Goal: Task Accomplishment & Management: Manage account settings

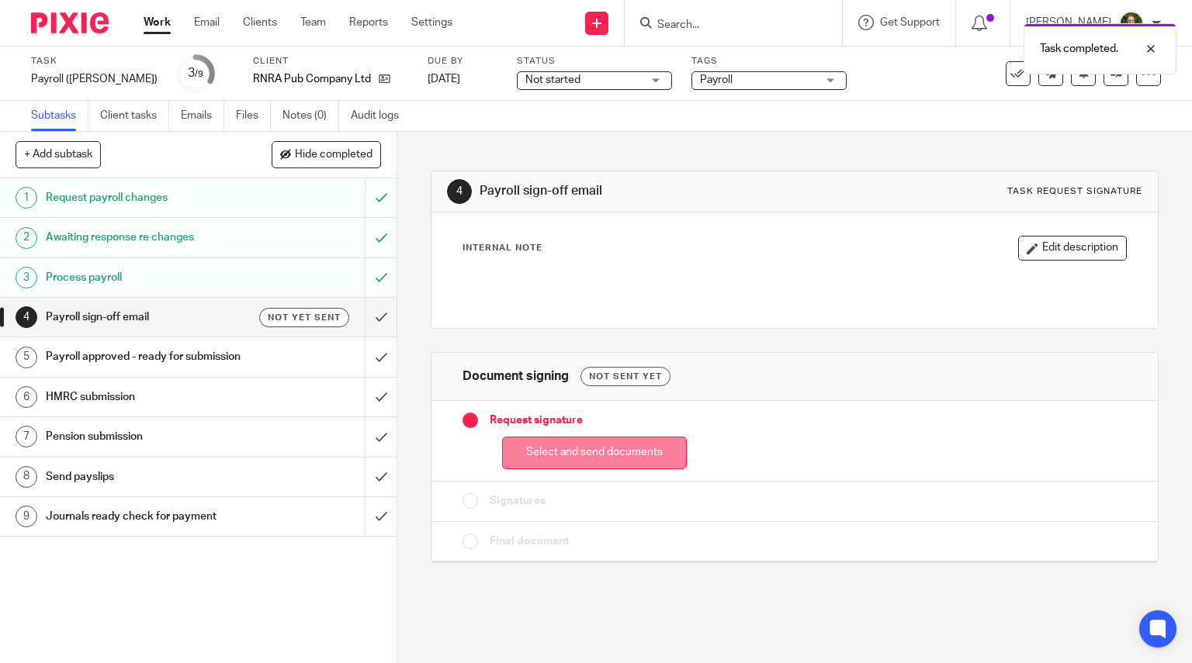
click at [633, 448] on button "Select and send documents" at bounding box center [594, 453] width 185 height 33
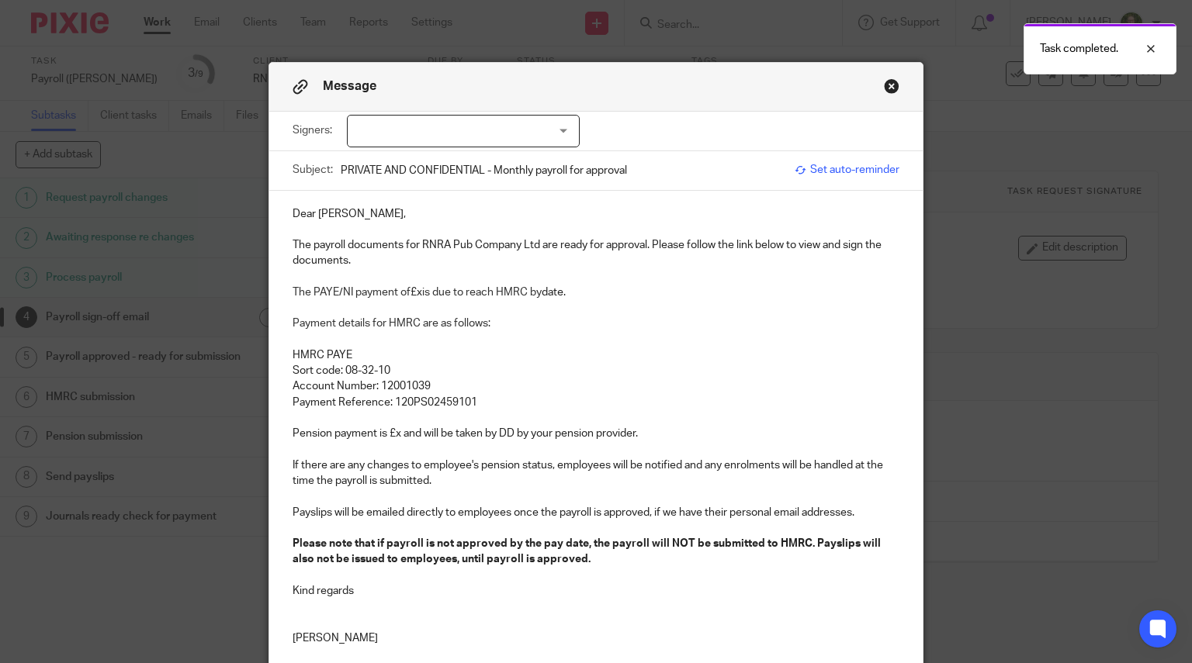
click at [496, 138] on div at bounding box center [463, 131] width 233 height 33
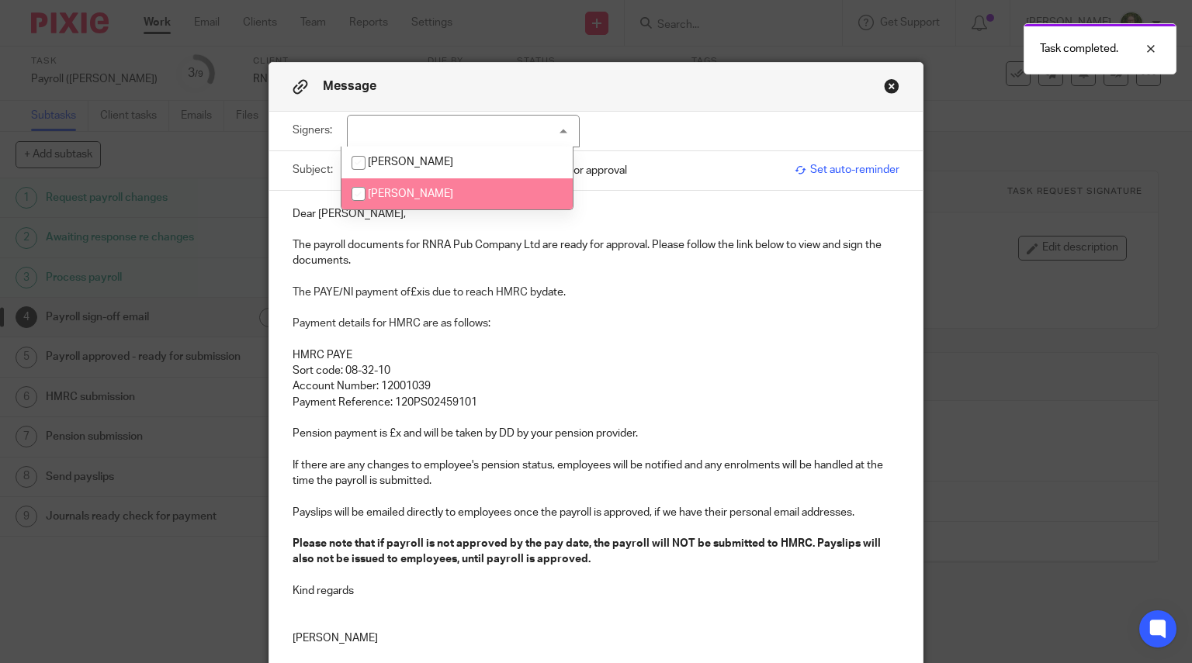
click at [445, 188] on li "Natalie Peperell" at bounding box center [456, 194] width 231 height 32
checkbox input "true"
click at [345, 220] on p "Dear Natalie," at bounding box center [597, 214] width 608 height 16
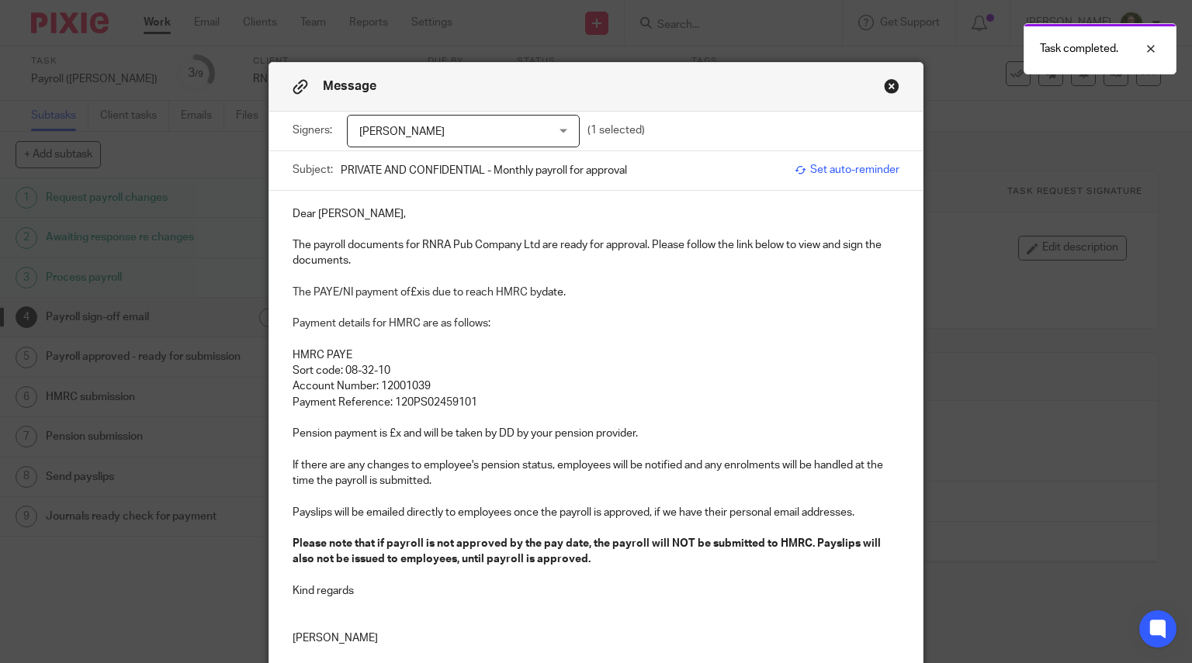
click at [345, 214] on p "Dear Natalie," at bounding box center [597, 214] width 608 height 16
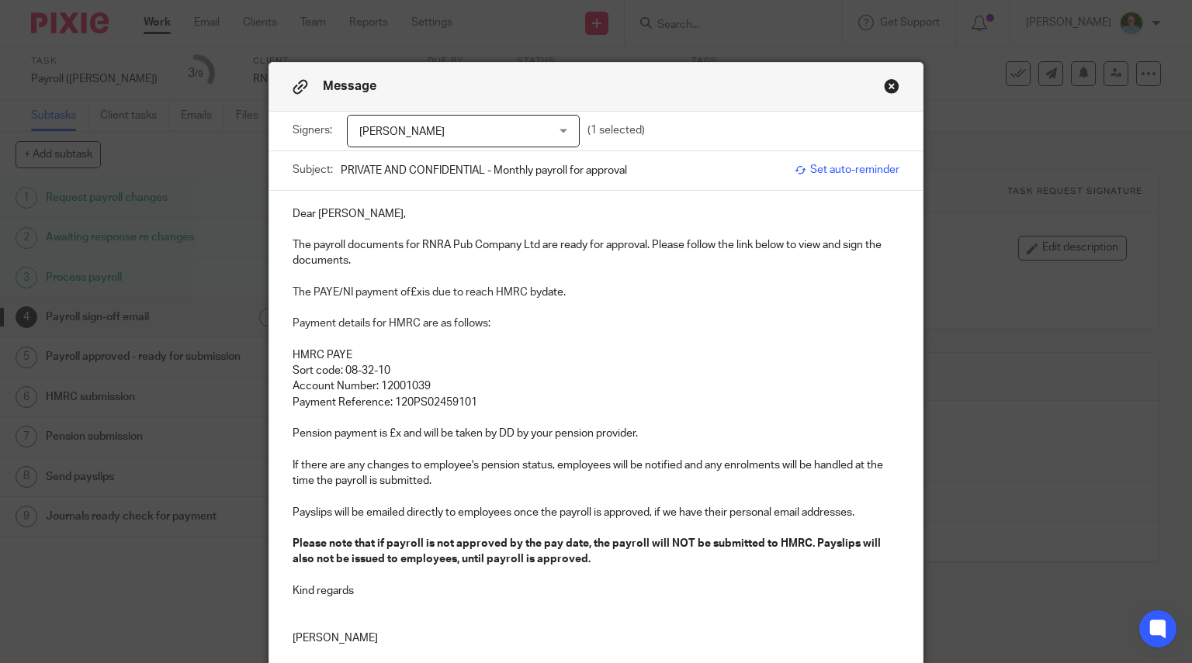
click at [310, 241] on p "The payroll documents for RNRA Pub Company Ltd are ready for approval. Please f…" at bounding box center [597, 253] width 608 height 32
click at [422, 292] on span "is due to reach HMRC by" at bounding box center [481, 292] width 119 height 11
drag, startPoint x: 632, startPoint y: 291, endPoint x: 581, endPoint y: 294, distance: 50.5
click at [581, 294] on p "The PAYE/NI payment of £2,007.22 is due to reach HMRC by date." at bounding box center [597, 293] width 608 height 16
click at [494, 406] on p "Payment Reference: 120PS02459101" at bounding box center [597, 403] width 608 height 16
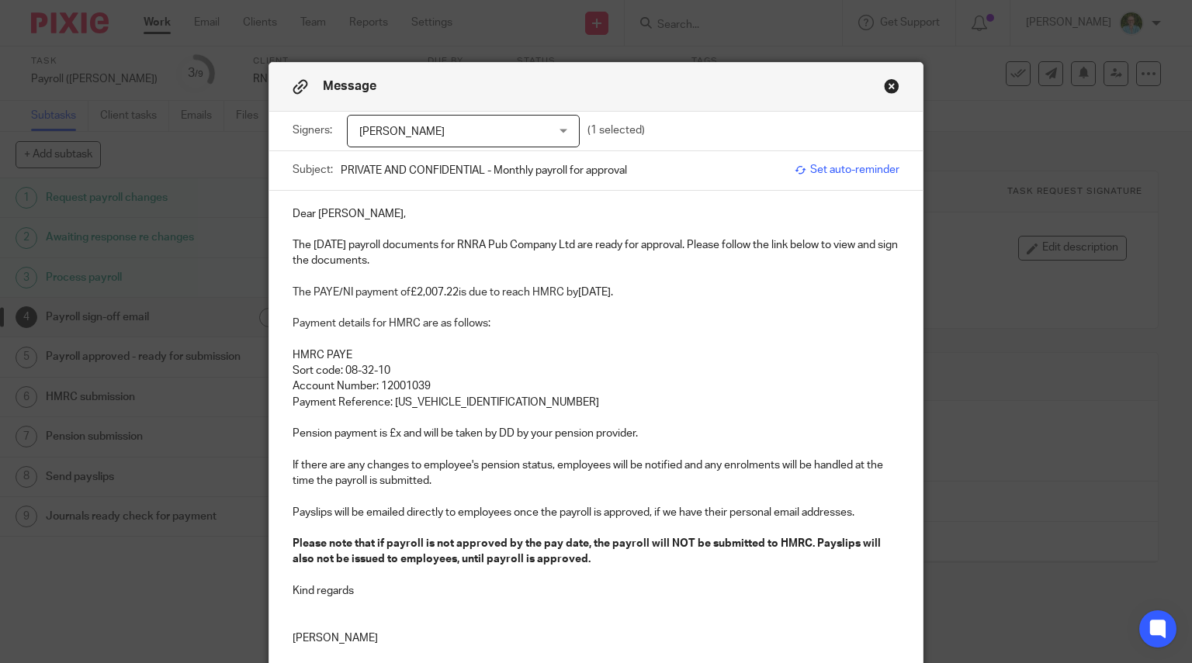
click at [393, 435] on p "Pension payment is £x and will be taken by DD by your pension provider." at bounding box center [597, 434] width 608 height 16
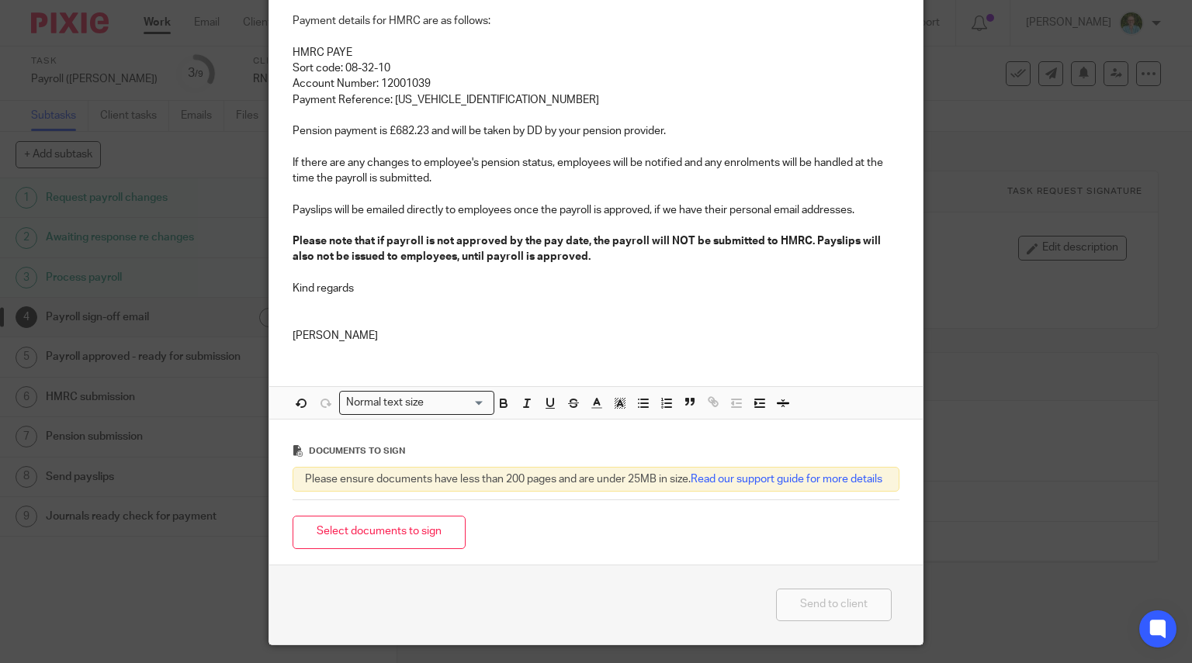
scroll to position [310, 0]
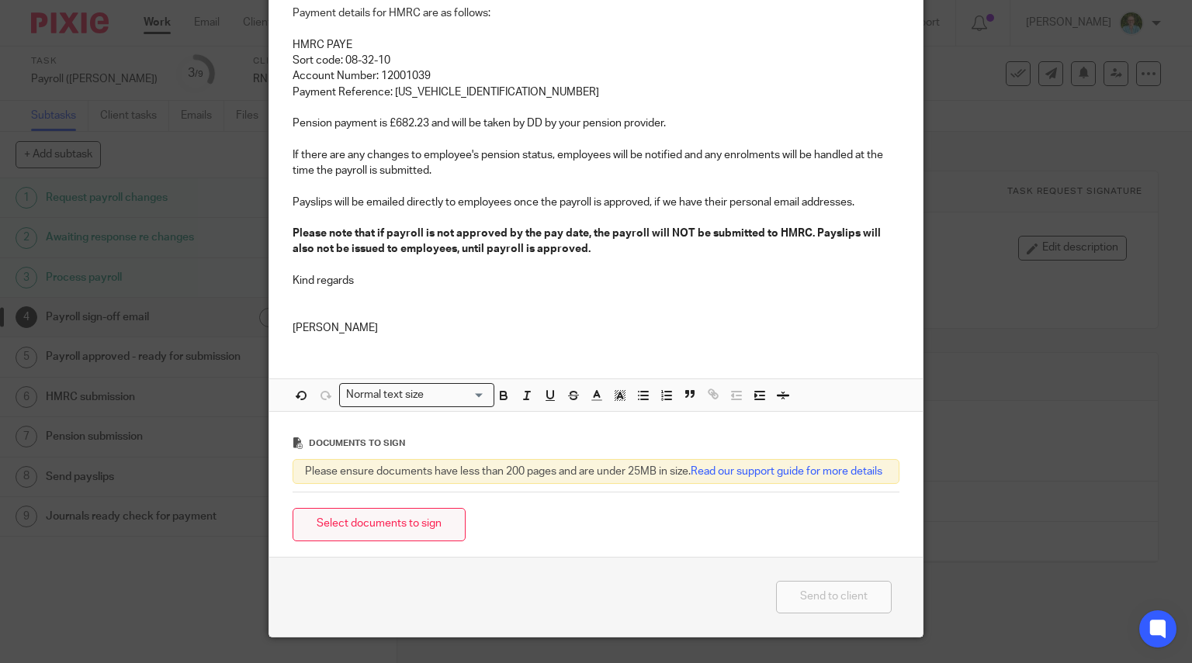
click at [386, 542] on button "Select documents to sign" at bounding box center [379, 524] width 173 height 33
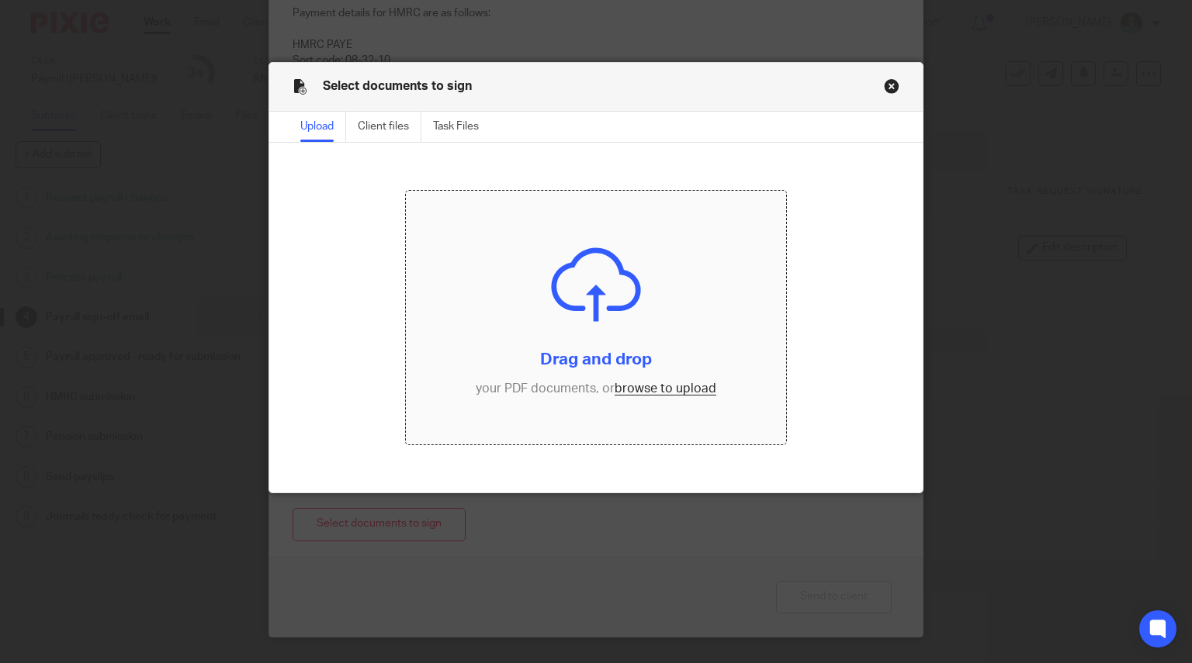
click at [563, 352] on input "file" at bounding box center [596, 318] width 380 height 254
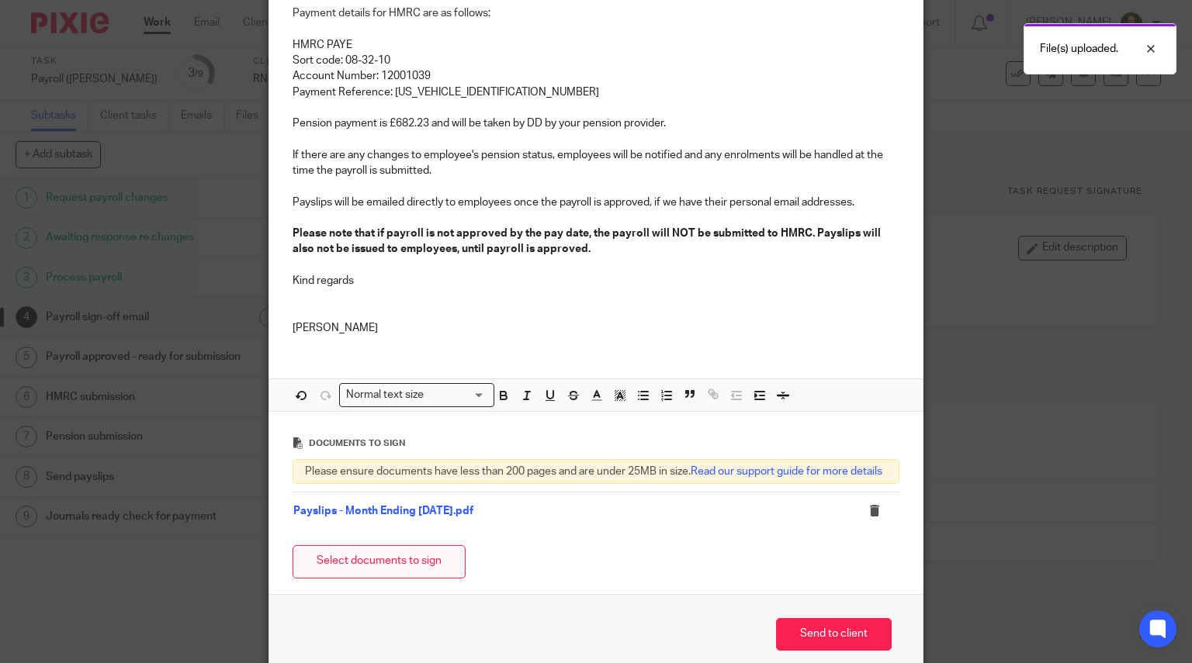
click at [396, 577] on button "Select documents to sign" at bounding box center [379, 561] width 173 height 33
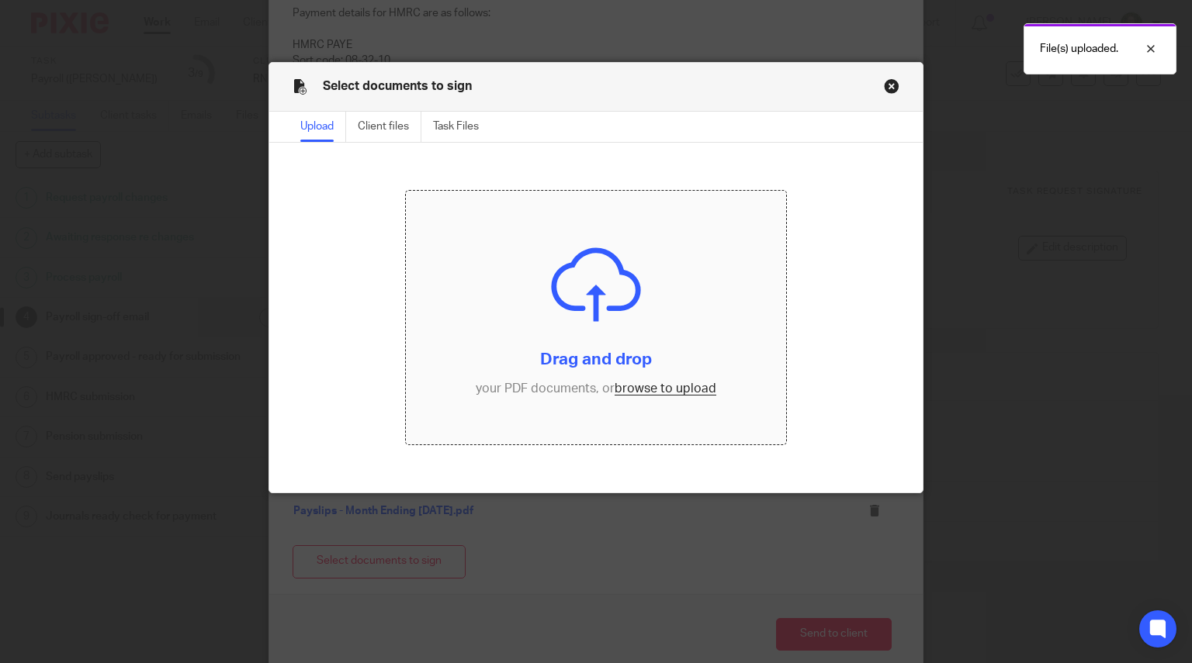
click at [561, 347] on input "file" at bounding box center [596, 318] width 380 height 254
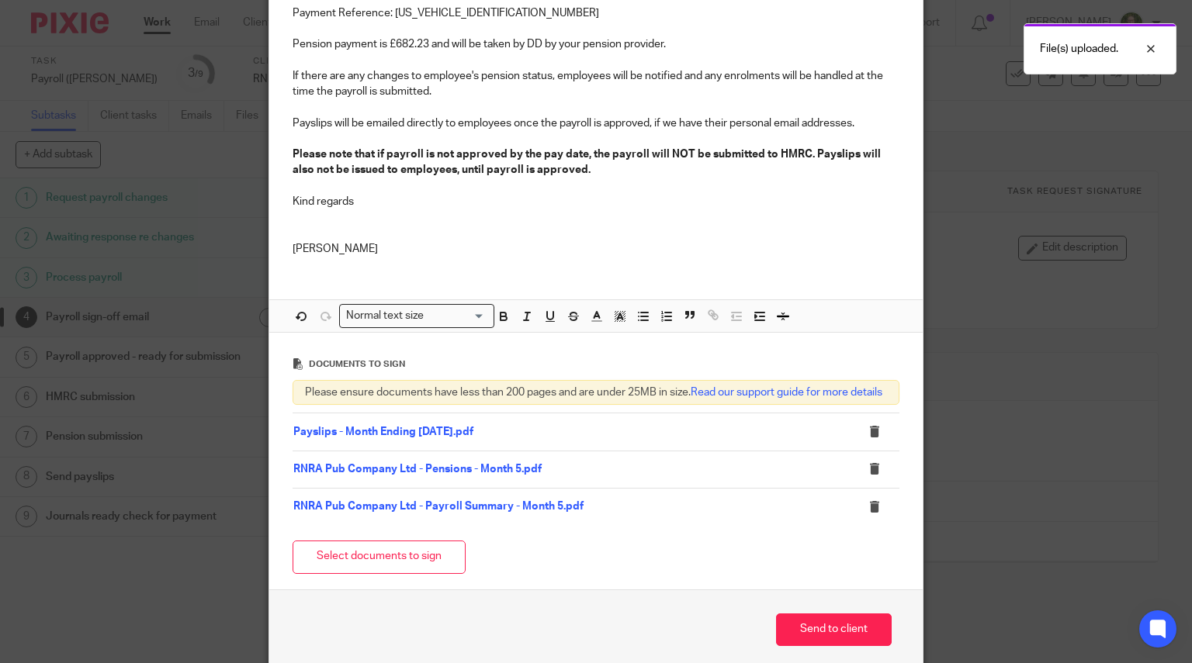
scroll to position [471, 0]
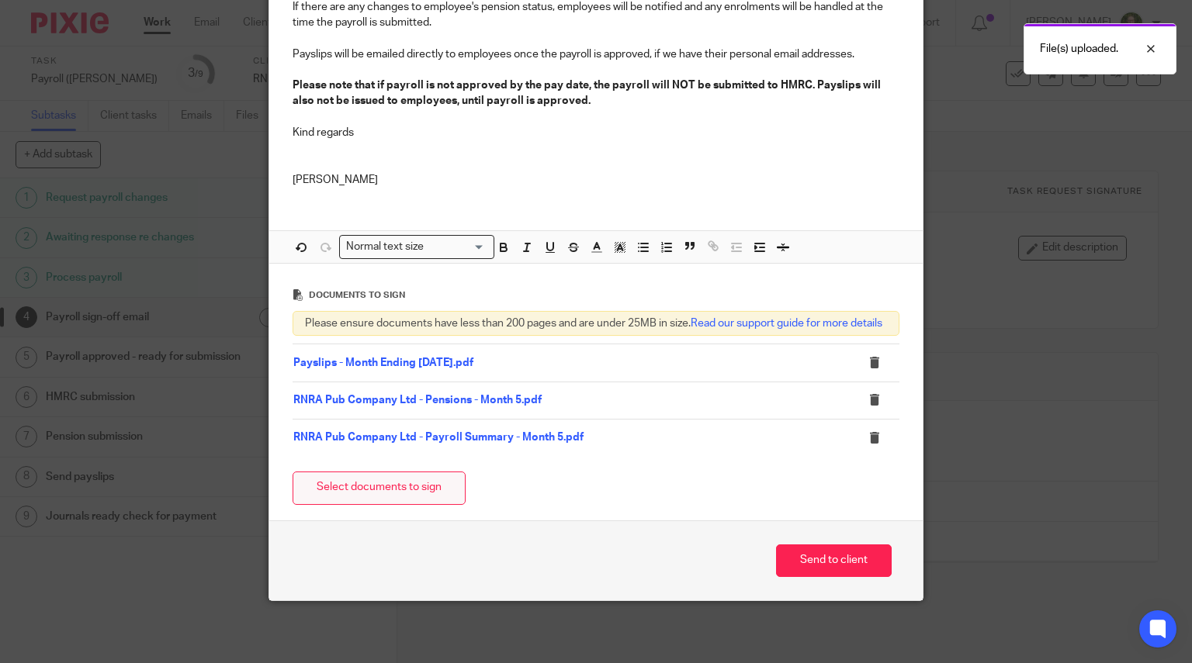
click at [421, 486] on button "Select documents to sign" at bounding box center [379, 488] width 173 height 33
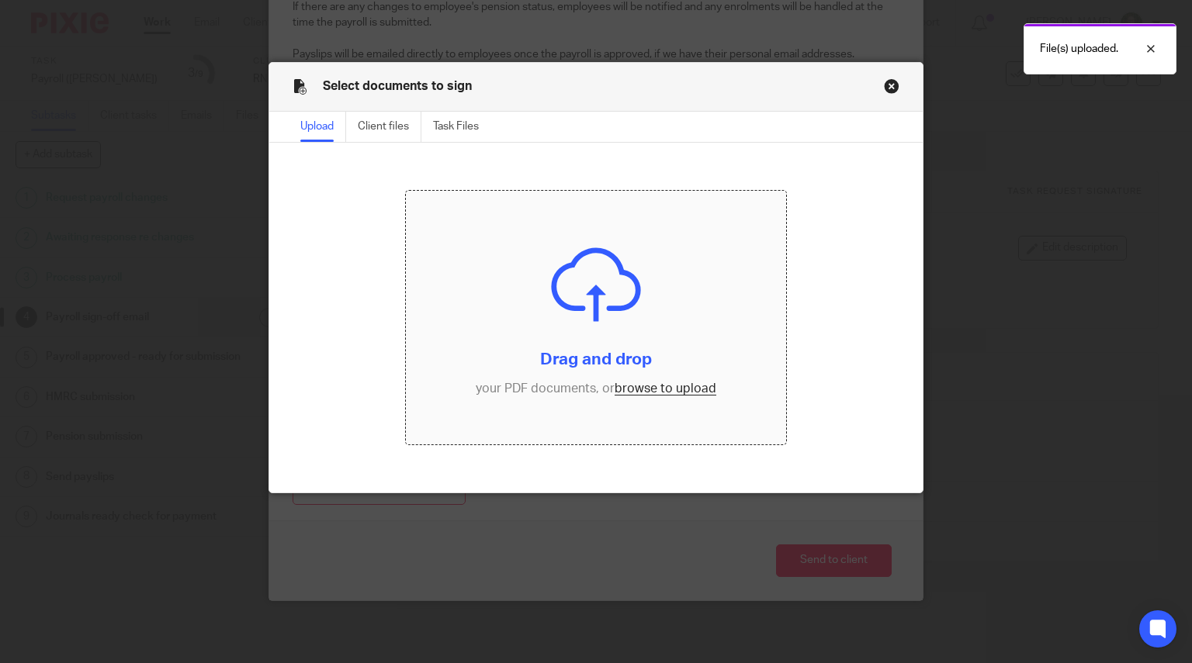
click at [554, 291] on input "file" at bounding box center [596, 318] width 380 height 254
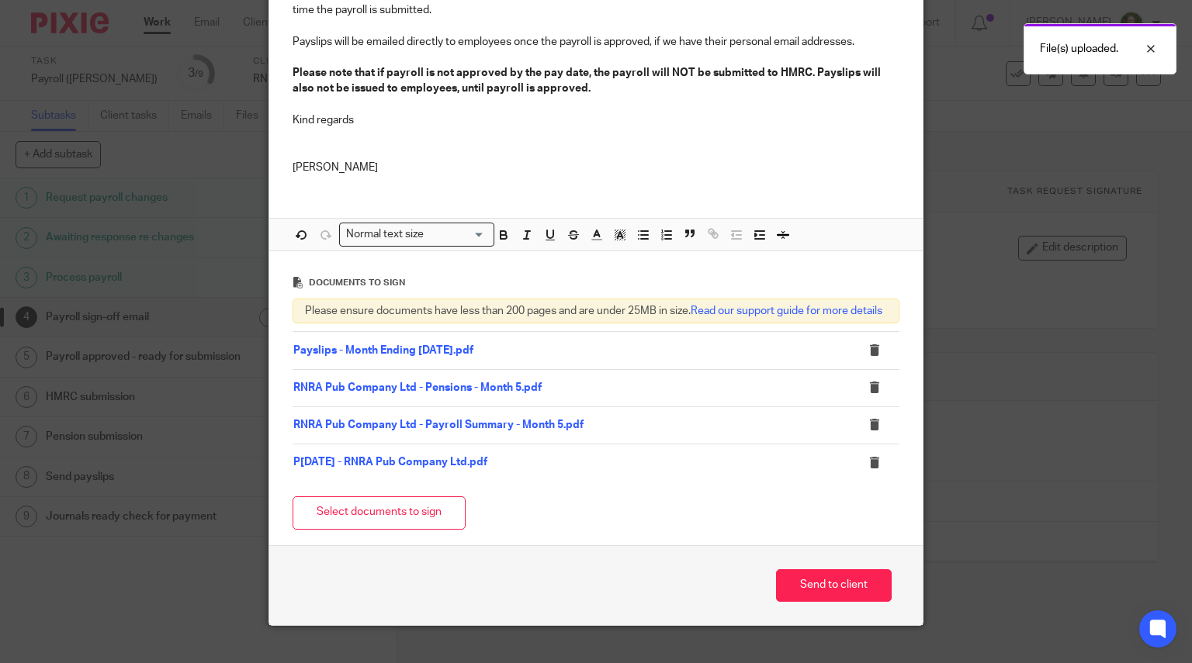
scroll to position [508, 0]
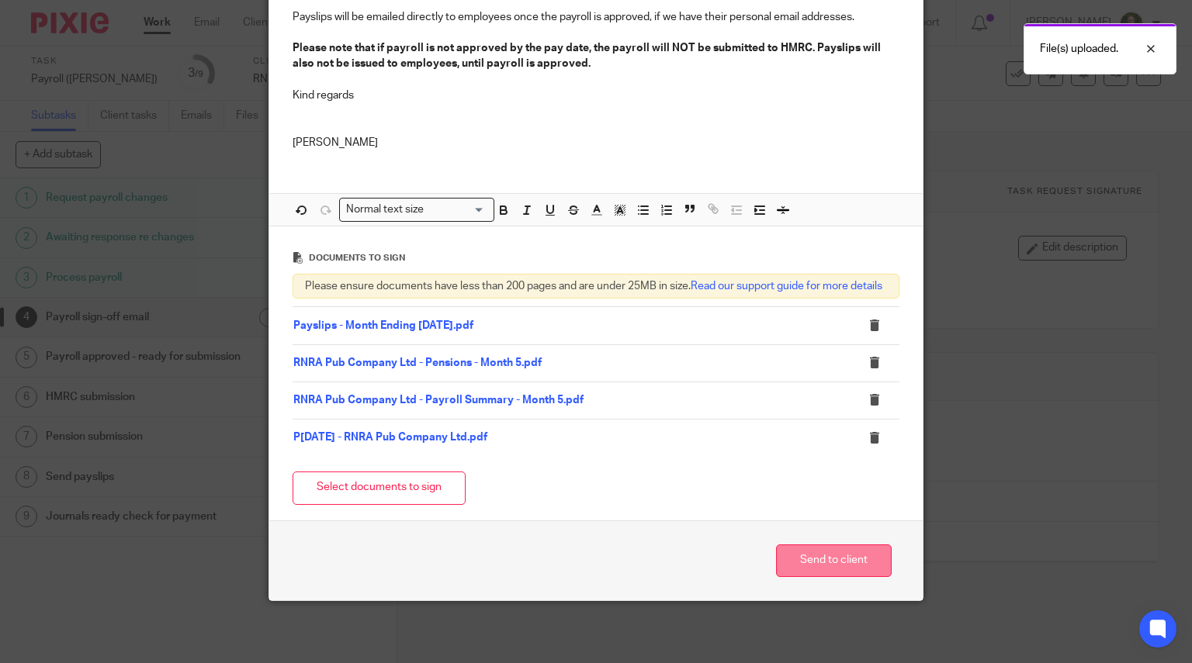
drag, startPoint x: 813, startPoint y: 570, endPoint x: 793, endPoint y: 566, distance: 20.5
click at [814, 570] on button "Send to client" at bounding box center [834, 561] width 116 height 33
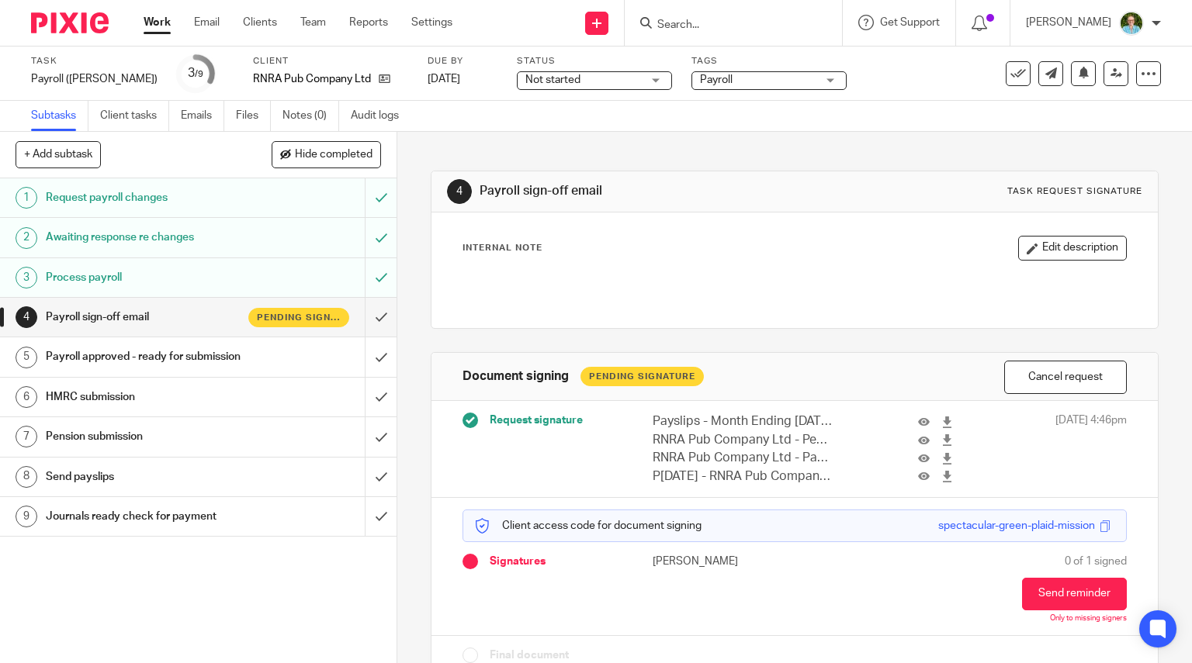
click at [672, 25] on input "Search" at bounding box center [726, 26] width 140 height 14
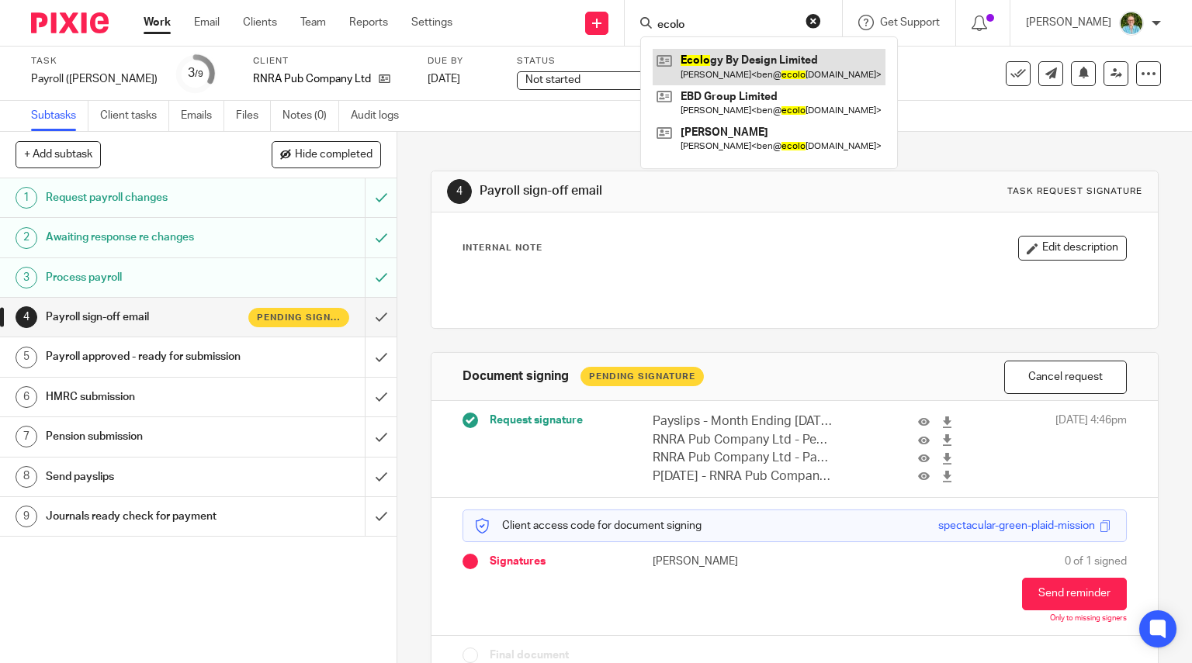
type input "ecolo"
click at [709, 61] on link at bounding box center [769, 67] width 233 height 36
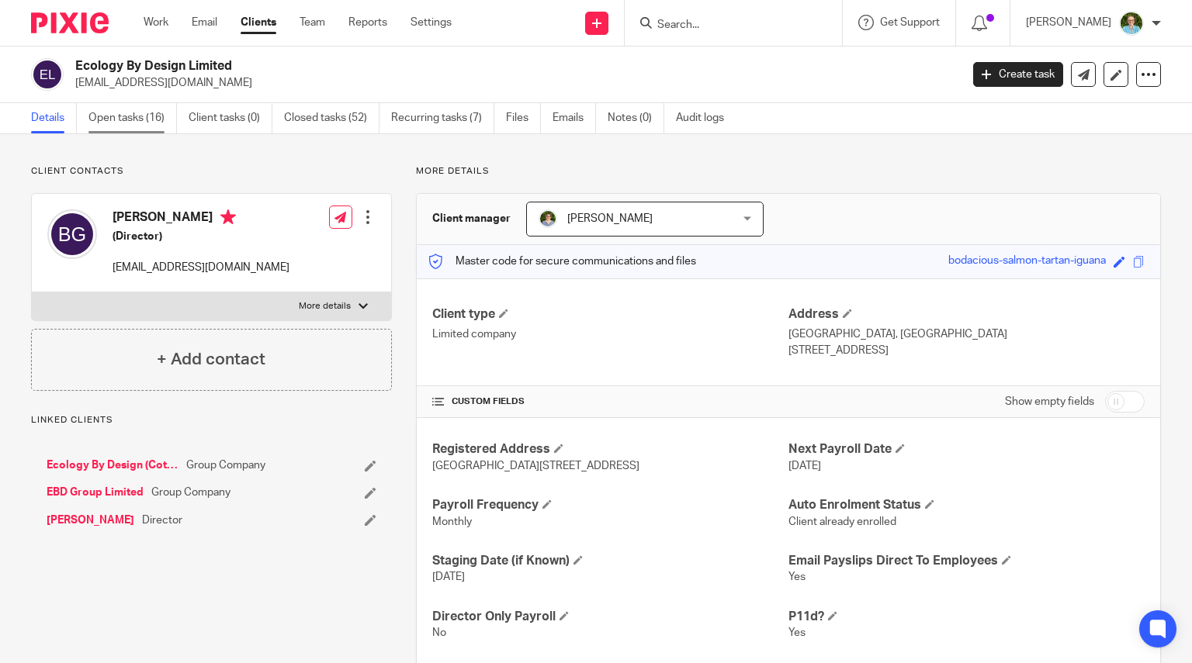
click at [164, 116] on link "Open tasks (16)" at bounding box center [132, 118] width 88 height 30
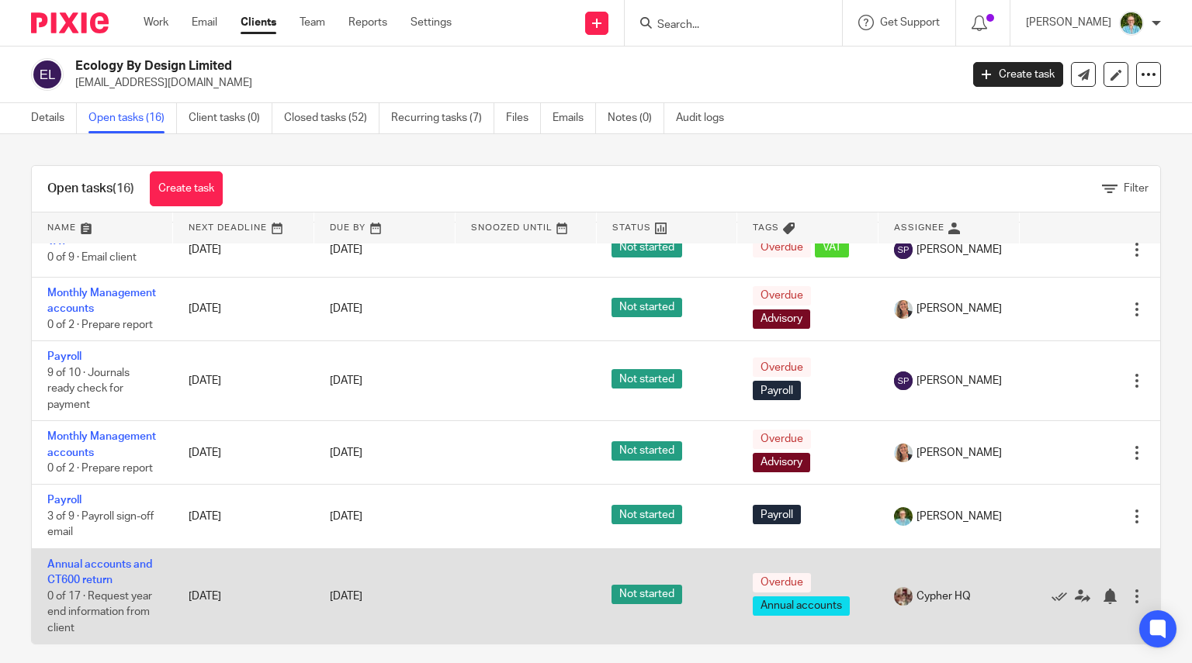
scroll to position [11, 0]
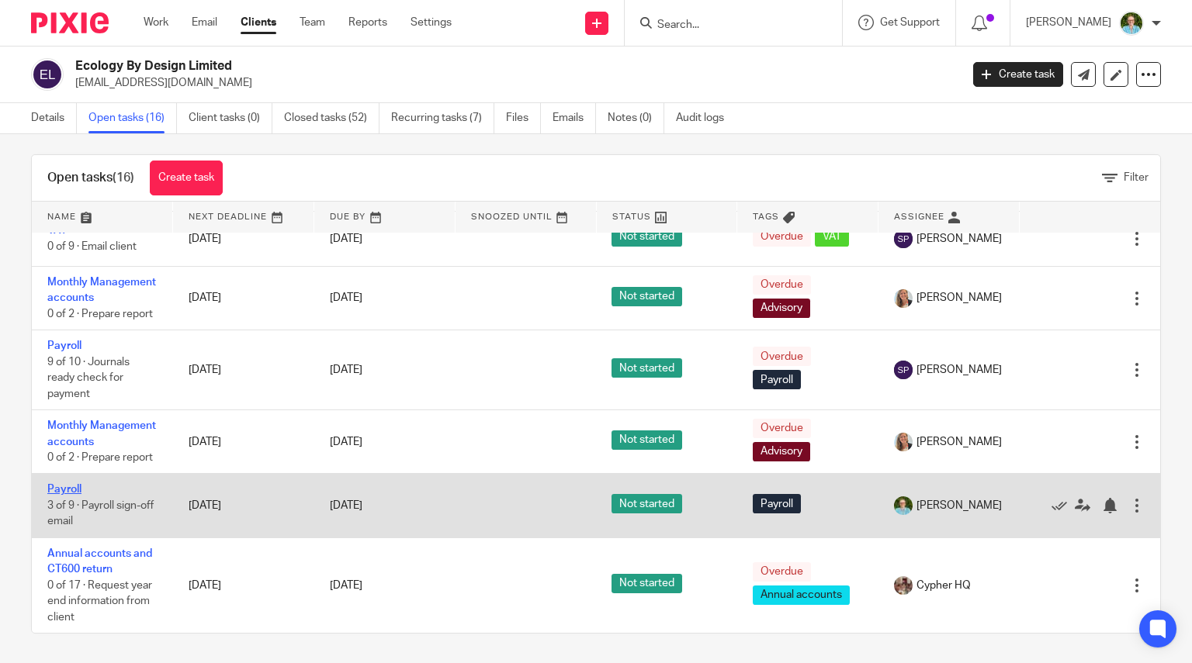
click at [65, 493] on link "Payroll" at bounding box center [64, 489] width 34 height 11
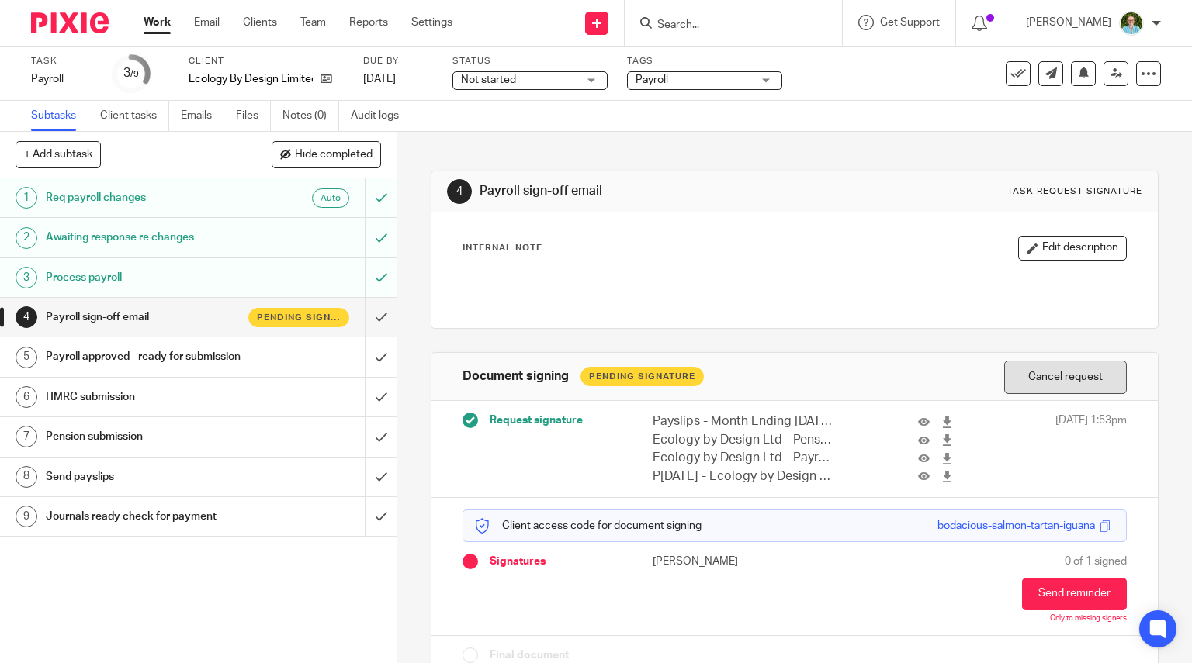
click at [1012, 367] on button "Cancel request" at bounding box center [1065, 377] width 123 height 33
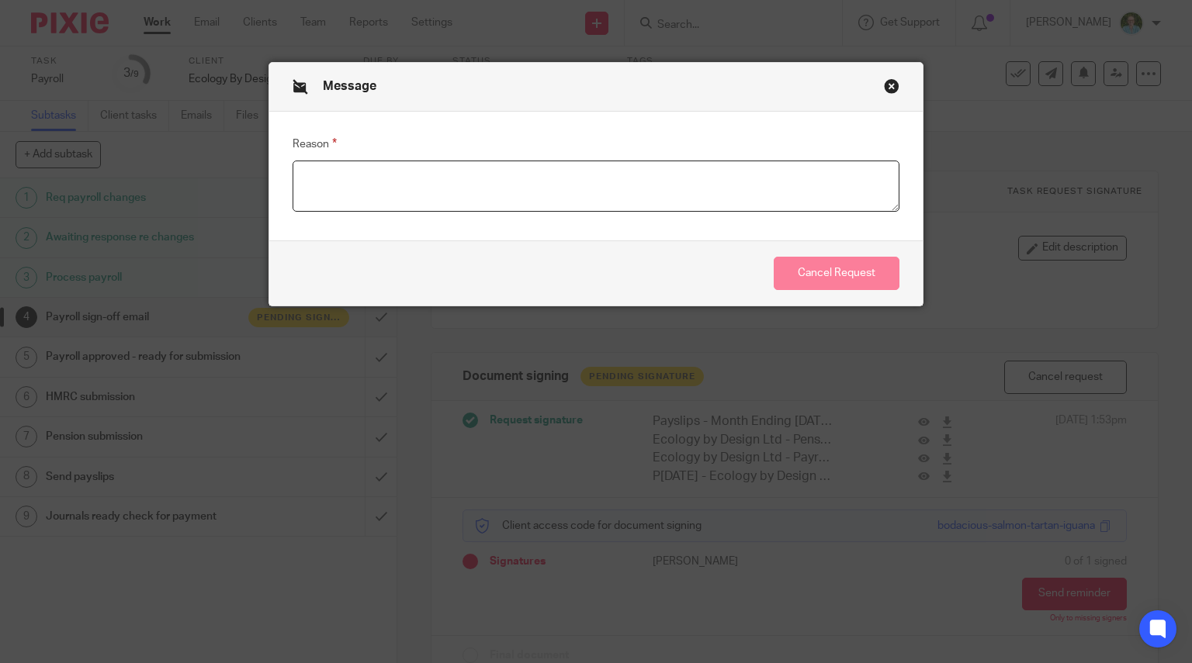
click at [539, 185] on textarea "Reason" at bounding box center [597, 186] width 608 height 51
type textarea "Payroll amended"
click at [820, 272] on button "Cancel Request" at bounding box center [837, 273] width 126 height 33
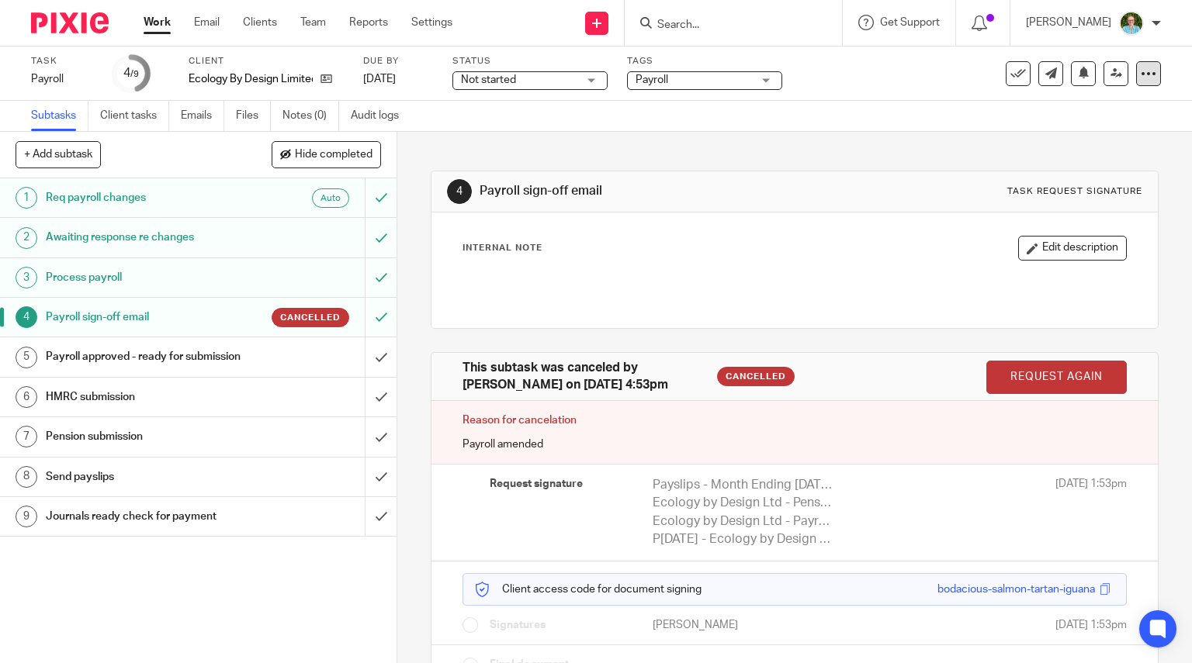
click at [1141, 71] on icon at bounding box center [1149, 74] width 16 height 16
click at [1111, 133] on link "Advanced task editor" at bounding box center [1088, 135] width 102 height 11
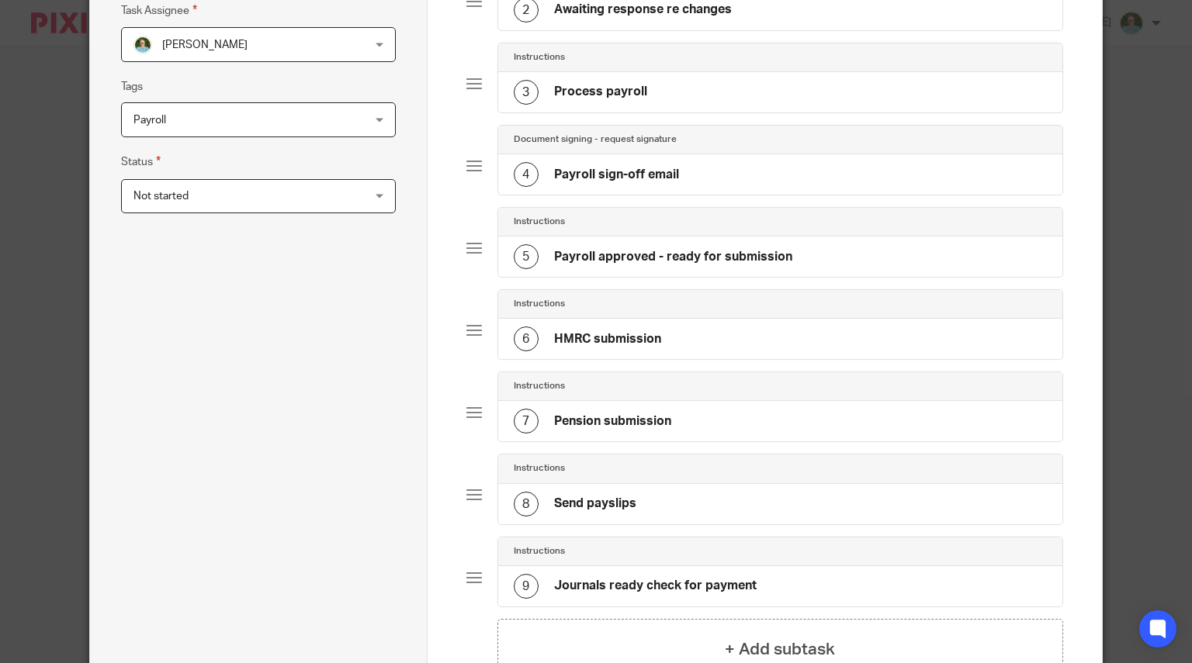
scroll to position [486, 0]
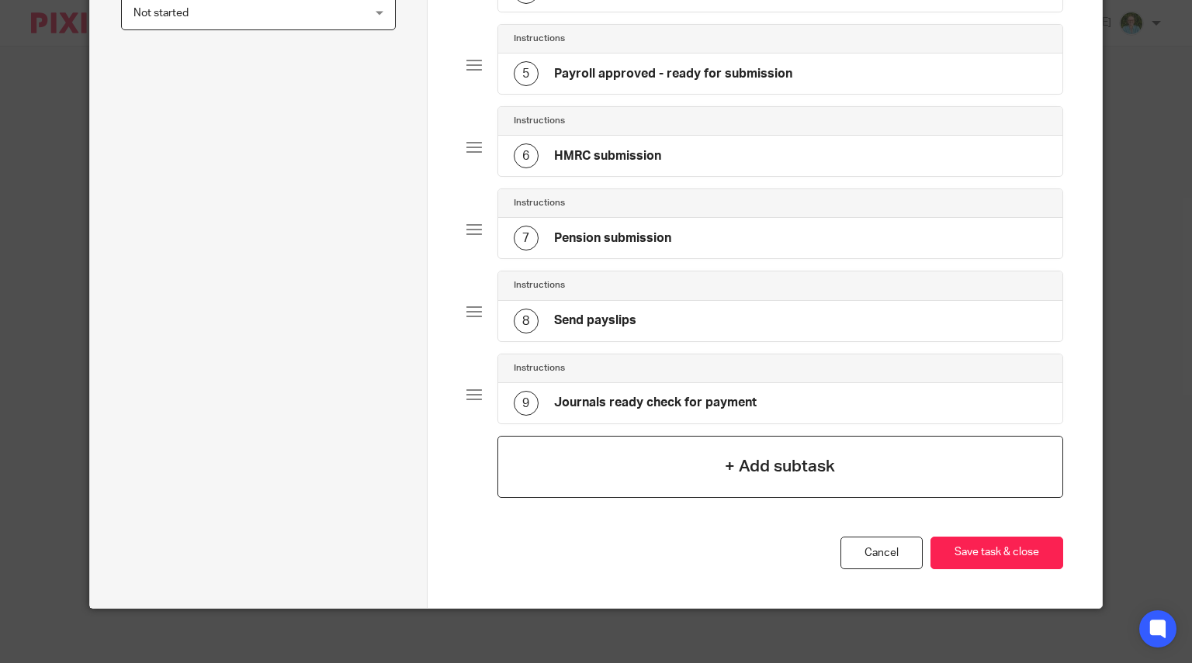
click at [608, 455] on div "+ Add subtask" at bounding box center [780, 467] width 566 height 62
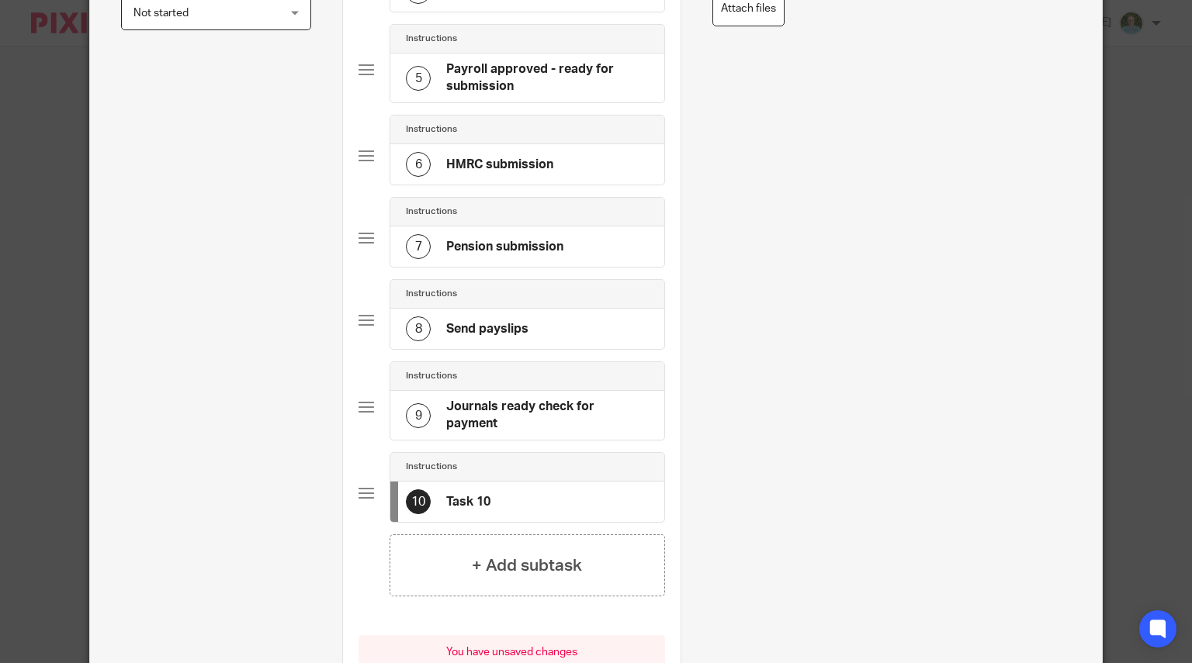
scroll to position [0, 0]
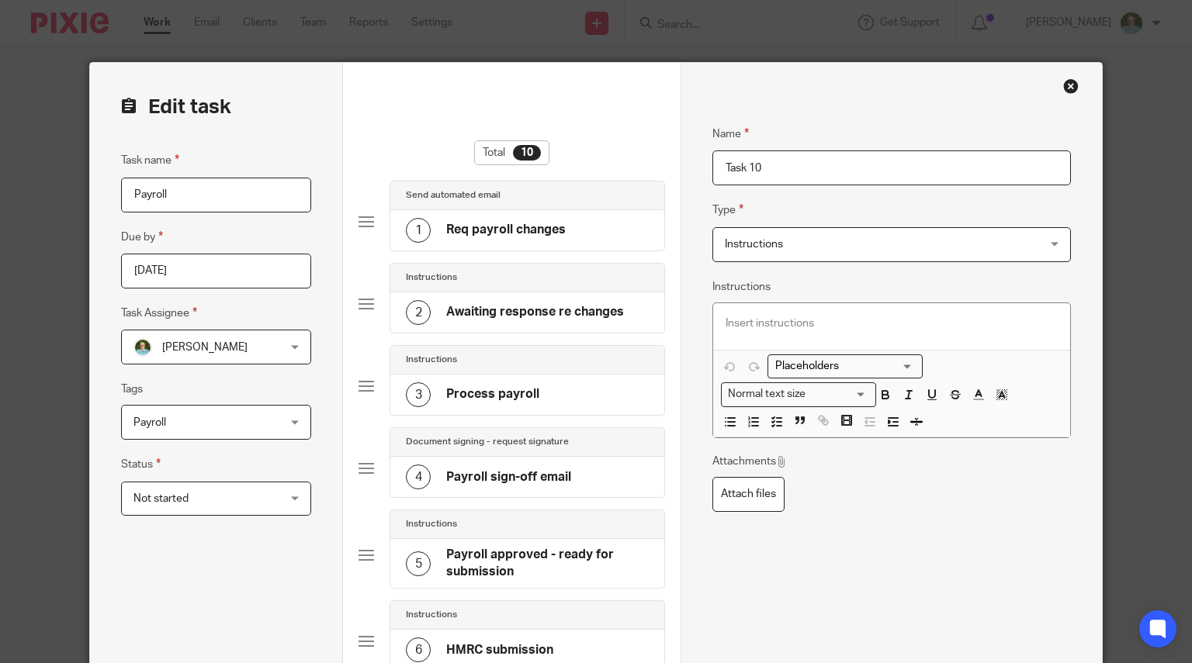
drag, startPoint x: 768, startPoint y: 174, endPoint x: 656, endPoint y: 170, distance: 111.8
click at [656, 170] on form "Edit task Task name Payroll Due by 2025-08-29 Task Assignee Louise Williams Lou…" at bounding box center [596, 652] width 1012 height 1179
type input "Amended payroll sign-off email"
click at [801, 256] on span "Instructions" at bounding box center [863, 244] width 276 height 33
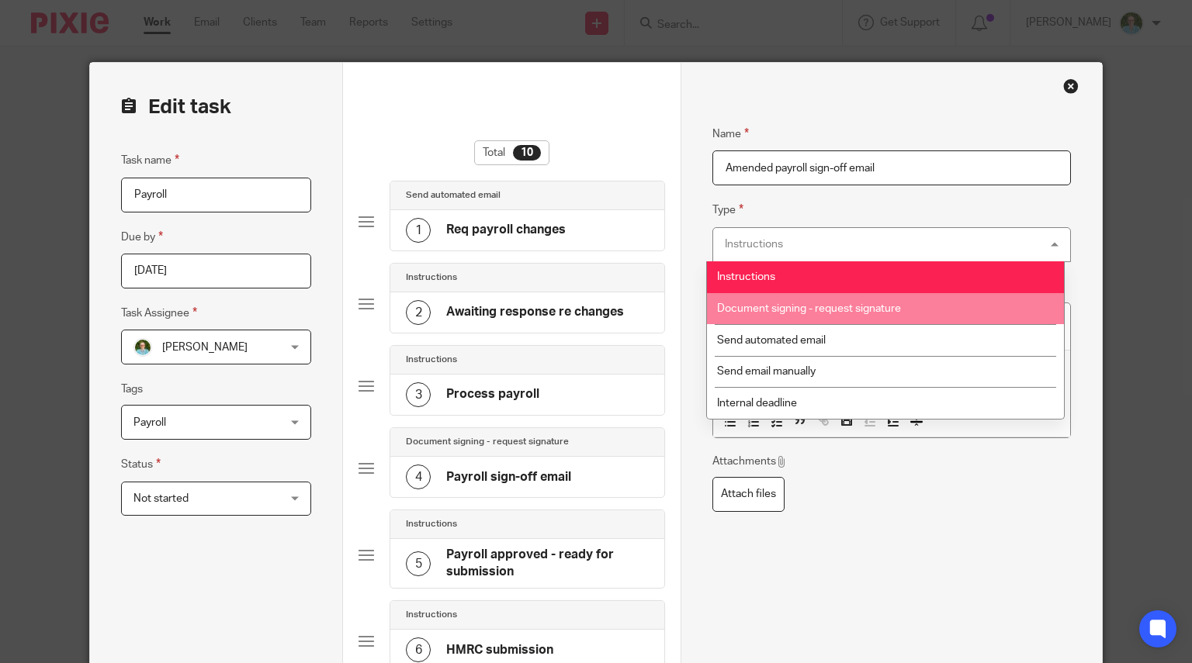
click at [813, 300] on li "Document signing - request signature" at bounding box center [886, 309] width 358 height 32
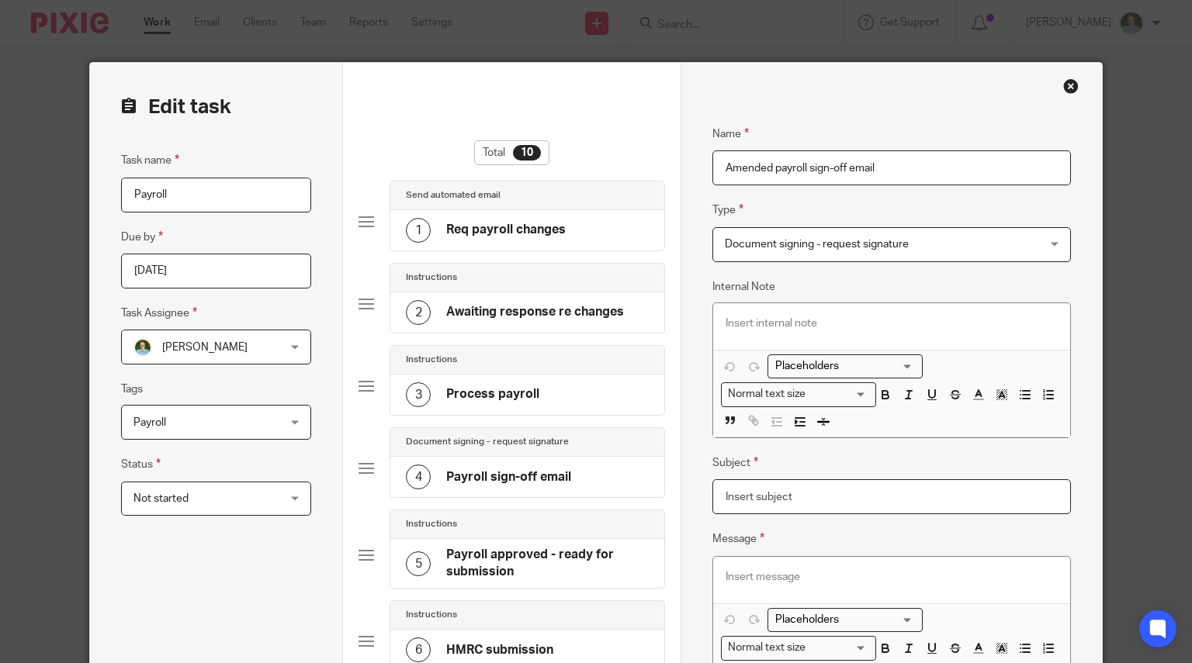
click at [779, 491] on input "Subject" at bounding box center [891, 497] width 358 height 35
type input "a"
click at [788, 575] on p at bounding box center [892, 578] width 332 height 16
click at [573, 480] on div "4 Payroll sign-off email" at bounding box center [527, 477] width 274 height 40
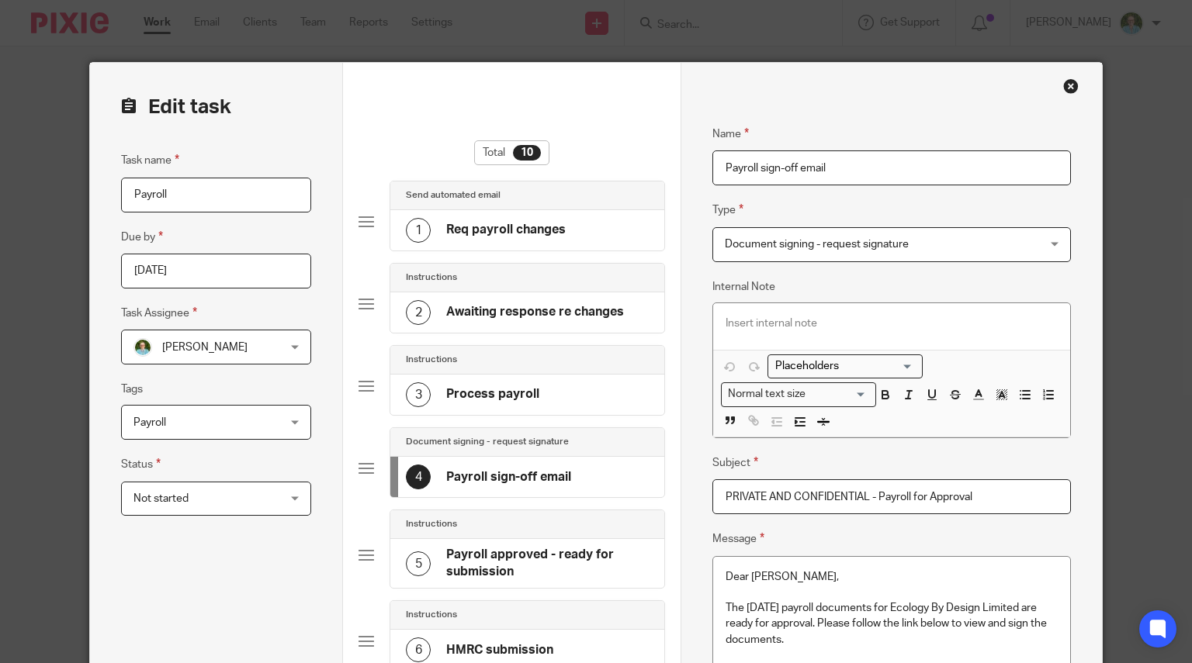
drag, startPoint x: 988, startPoint y: 499, endPoint x: 647, endPoint y: 482, distance: 341.1
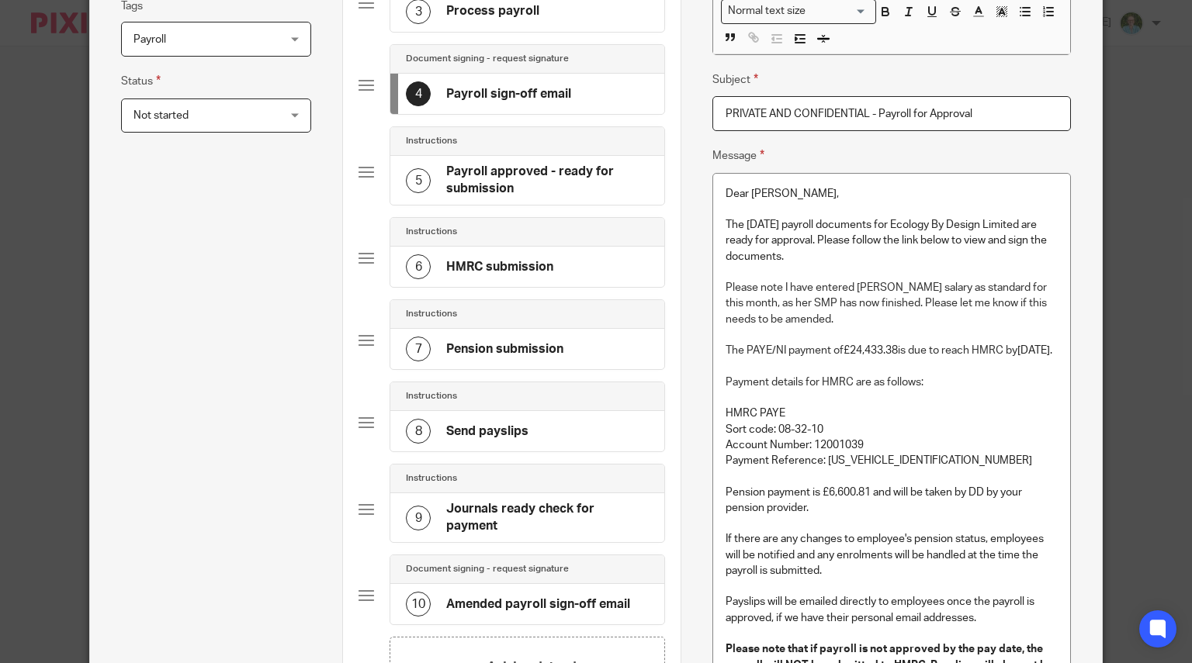
scroll to position [543, 0]
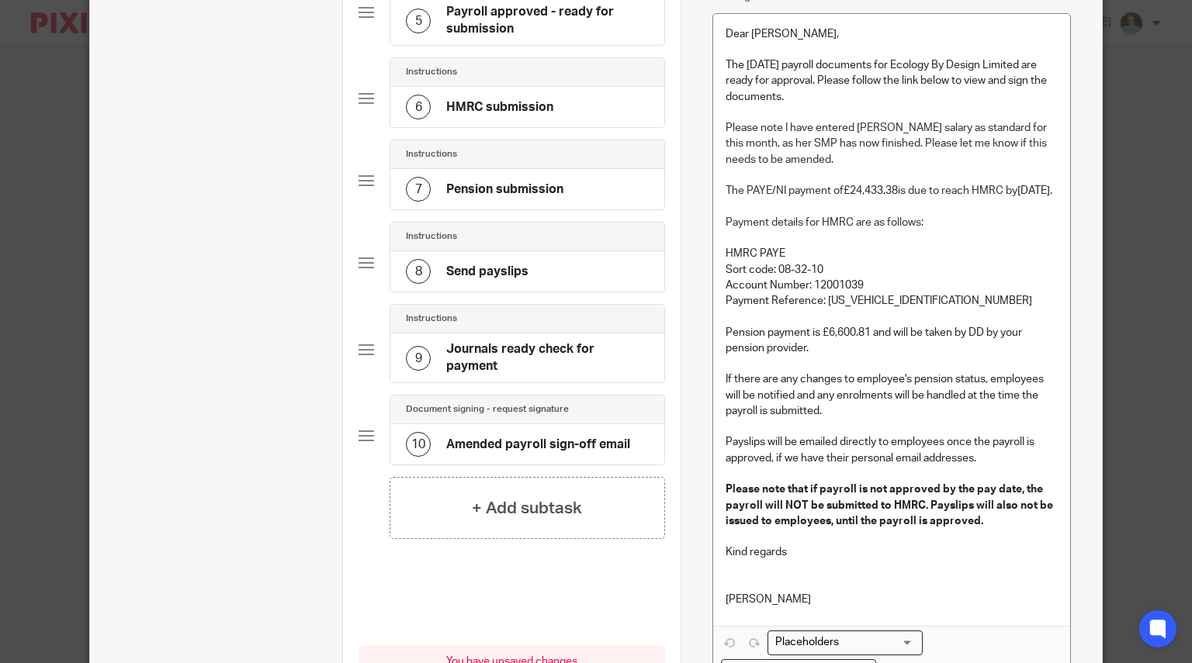
click at [538, 437] on h4 "Amended payroll sign-off email" at bounding box center [538, 445] width 184 height 16
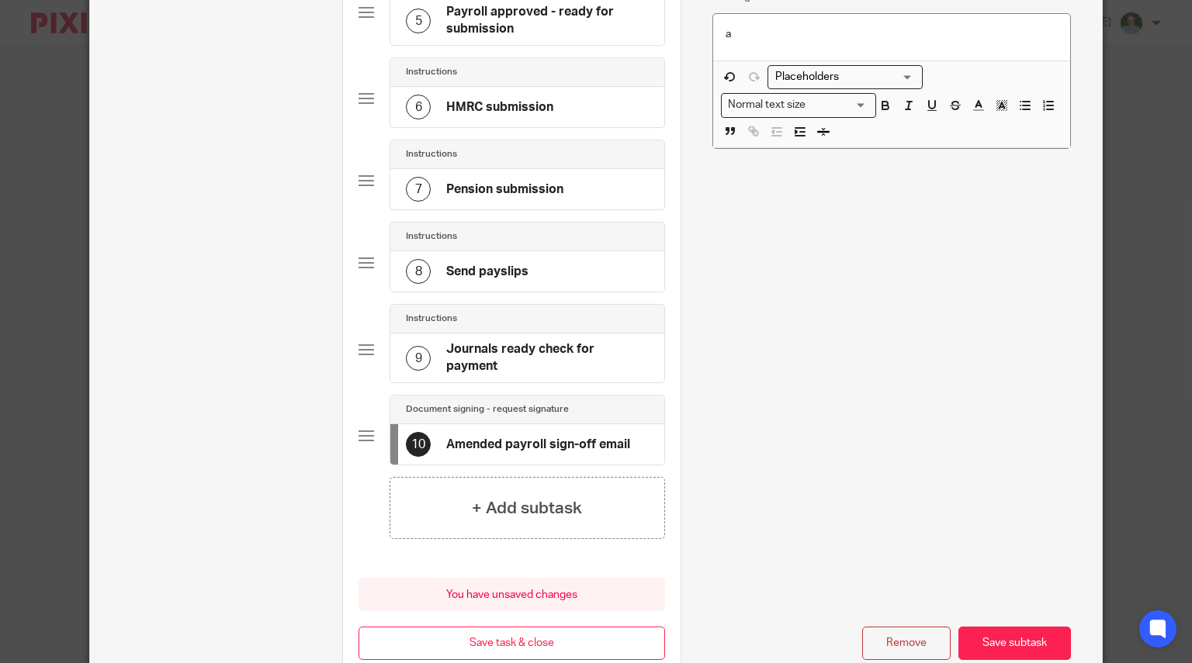
scroll to position [0, 0]
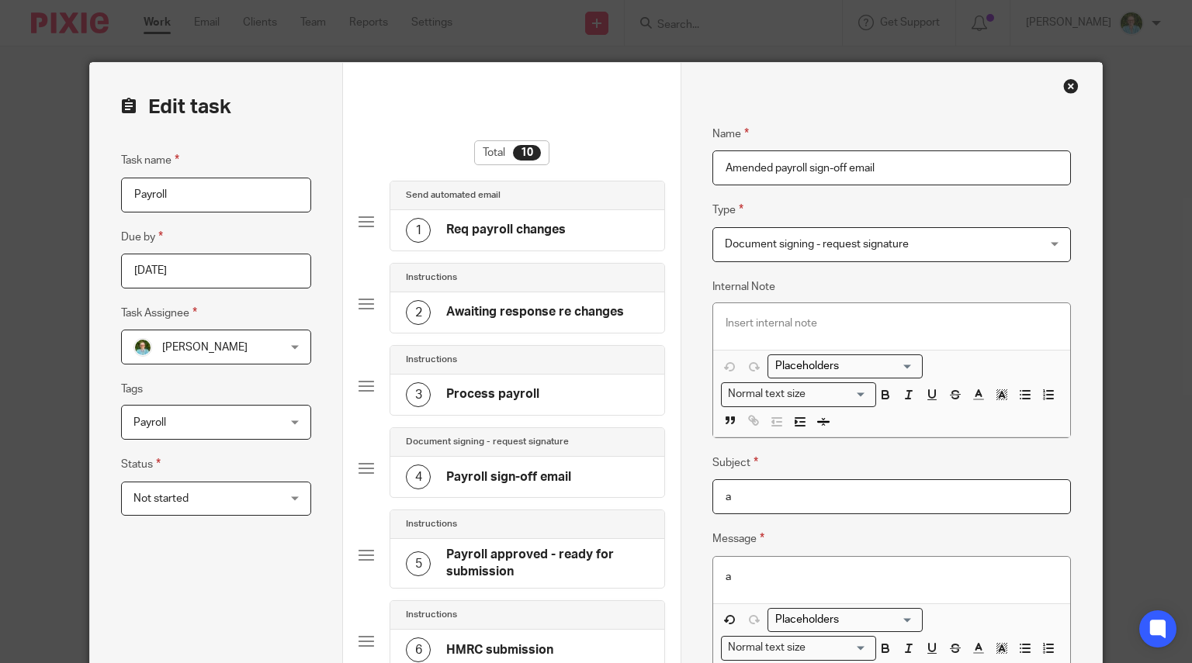
drag, startPoint x: 732, startPoint y: 498, endPoint x: 703, endPoint y: 498, distance: 29.5
click at [703, 498] on div "Name Req payroll changes Type Send automated email Send automated email Instruc…" at bounding box center [891, 652] width 421 height 1179
paste input "PRIVATE AND CONFIDENTIAL - Payroll for Approval"
click at [874, 497] on input "PRIVATE AND CONFIDENTIAL - Payroll for Approval" at bounding box center [891, 497] width 358 height 35
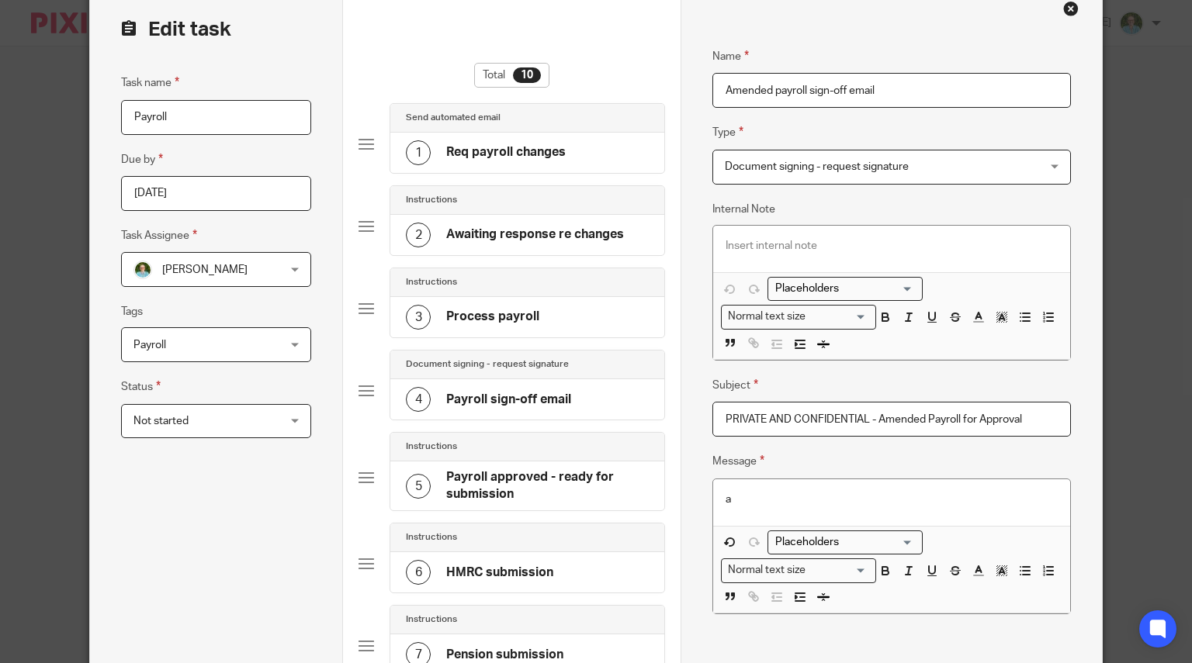
type input "PRIVATE AND CONFIDENTIAL - Amended Payroll for Approval"
click at [524, 393] on h4 "Payroll sign-off email" at bounding box center [508, 400] width 125 height 16
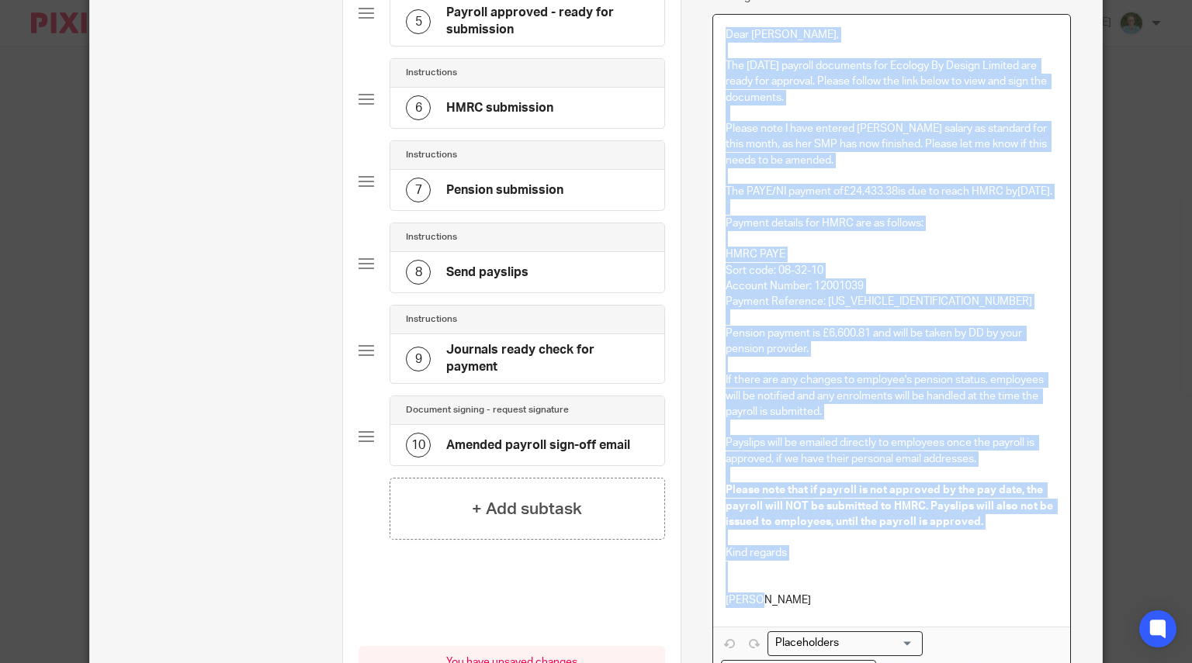
scroll to position [570, 0]
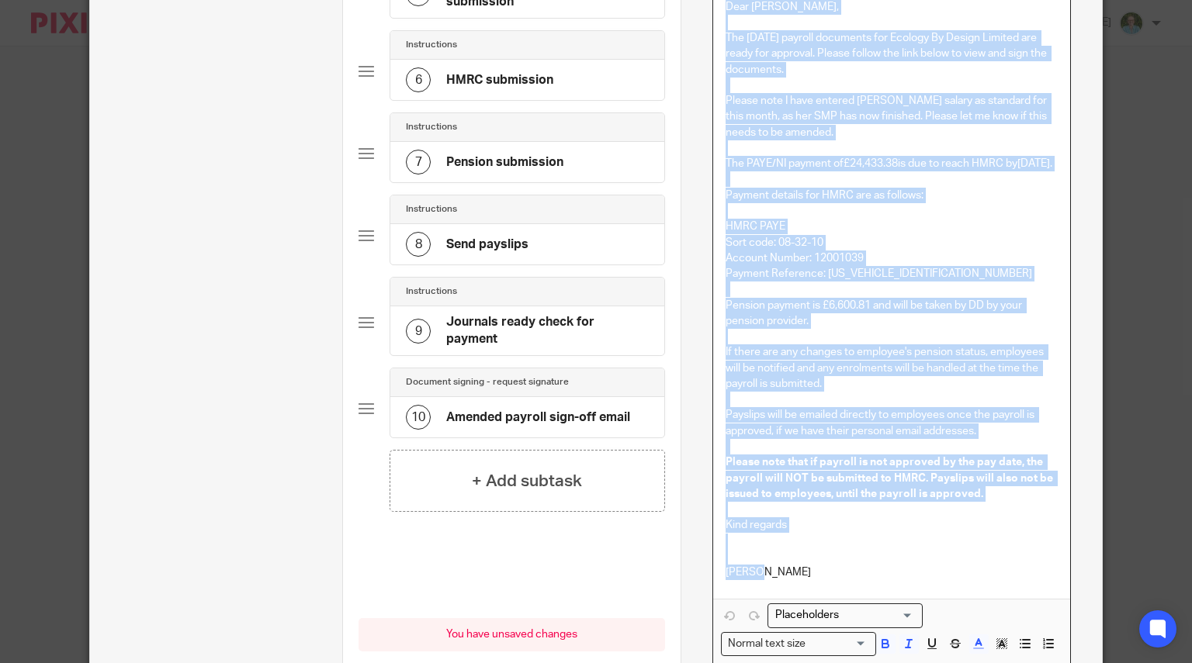
drag, startPoint x: 717, startPoint y: 336, endPoint x: 973, endPoint y: 581, distance: 354.5
click at [973, 581] on div "Dear Ben, The August 2025 payroll documents for Ecology By Design Limited are r…" at bounding box center [891, 293] width 357 height 613
copy div "Dear Ben, The August 2025 payroll documents for Ecology By Design Limited are r…"
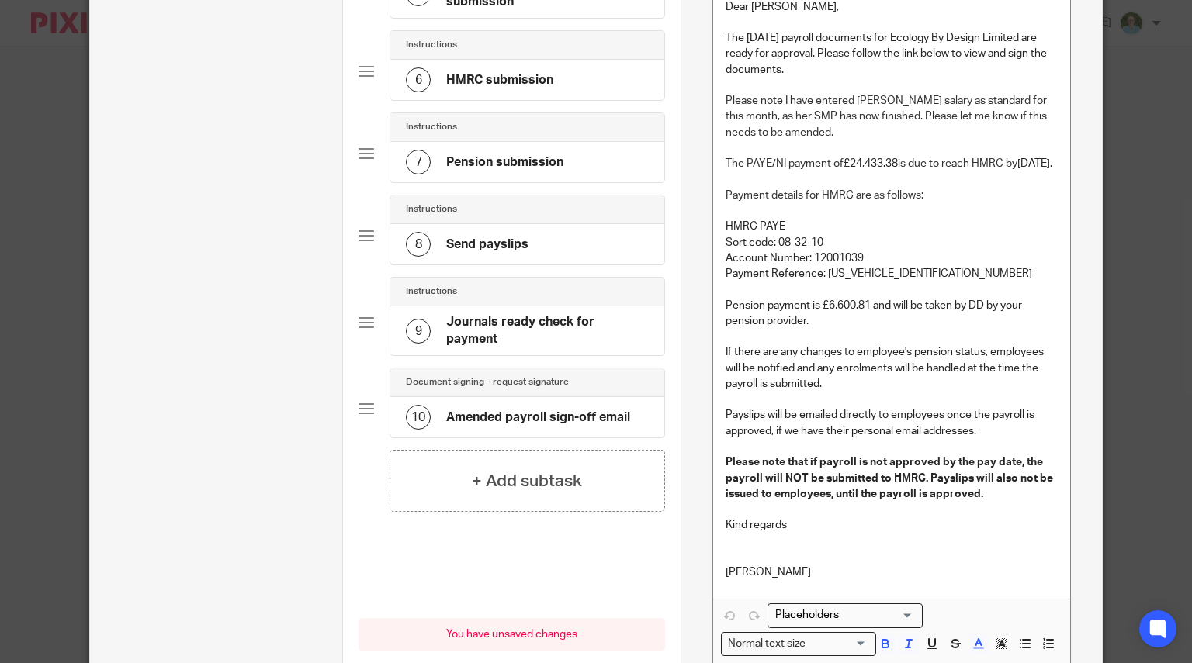
click at [588, 410] on h4 "Amended payroll sign-off email" at bounding box center [538, 418] width 184 height 16
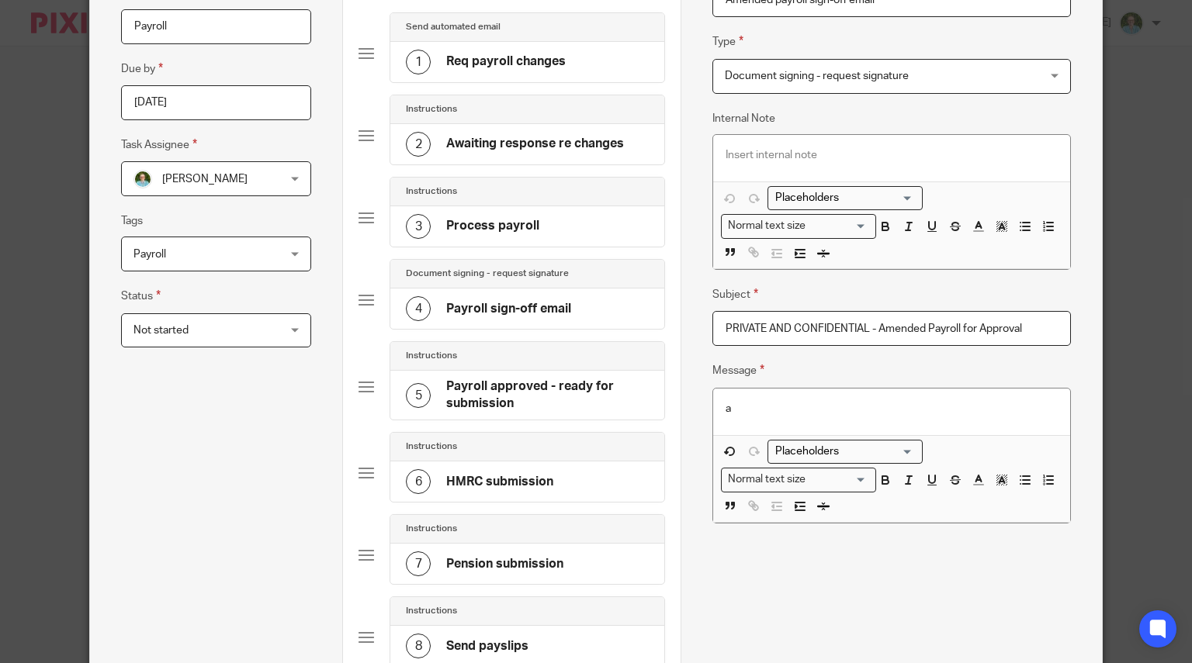
scroll to position [310, 0]
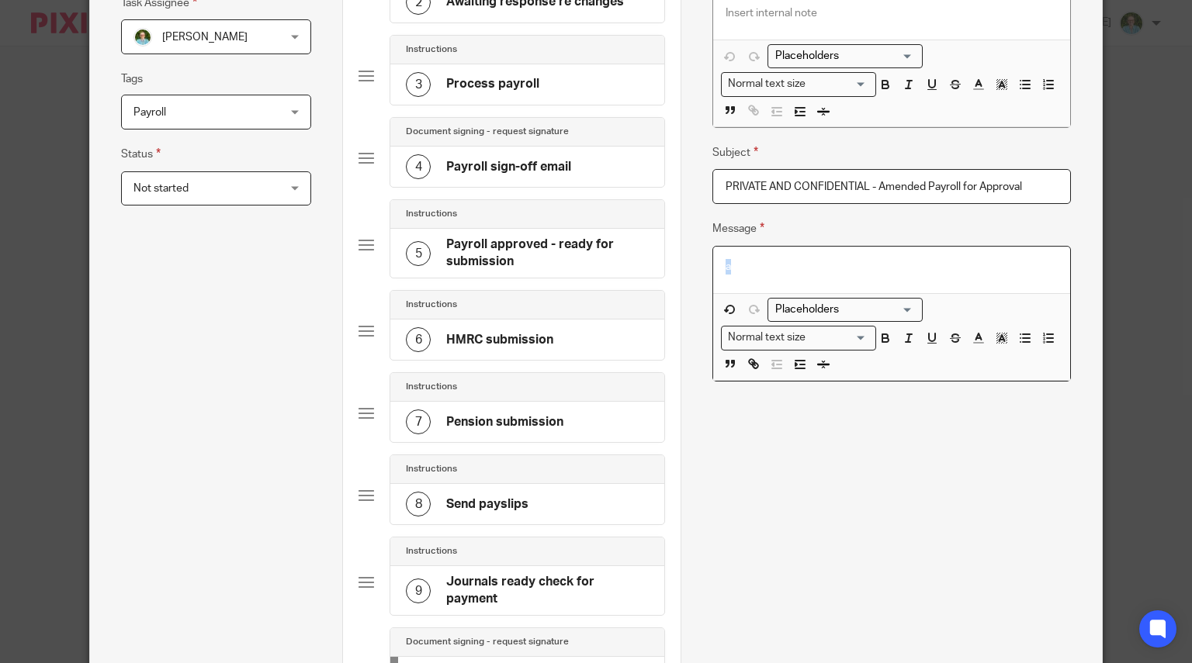
drag, startPoint x: 737, startPoint y: 275, endPoint x: 692, endPoint y: 260, distance: 47.4
click at [692, 260] on div "Name Req payroll changes Type Send automated email Send automated email Instruc…" at bounding box center [891, 341] width 421 height 1179
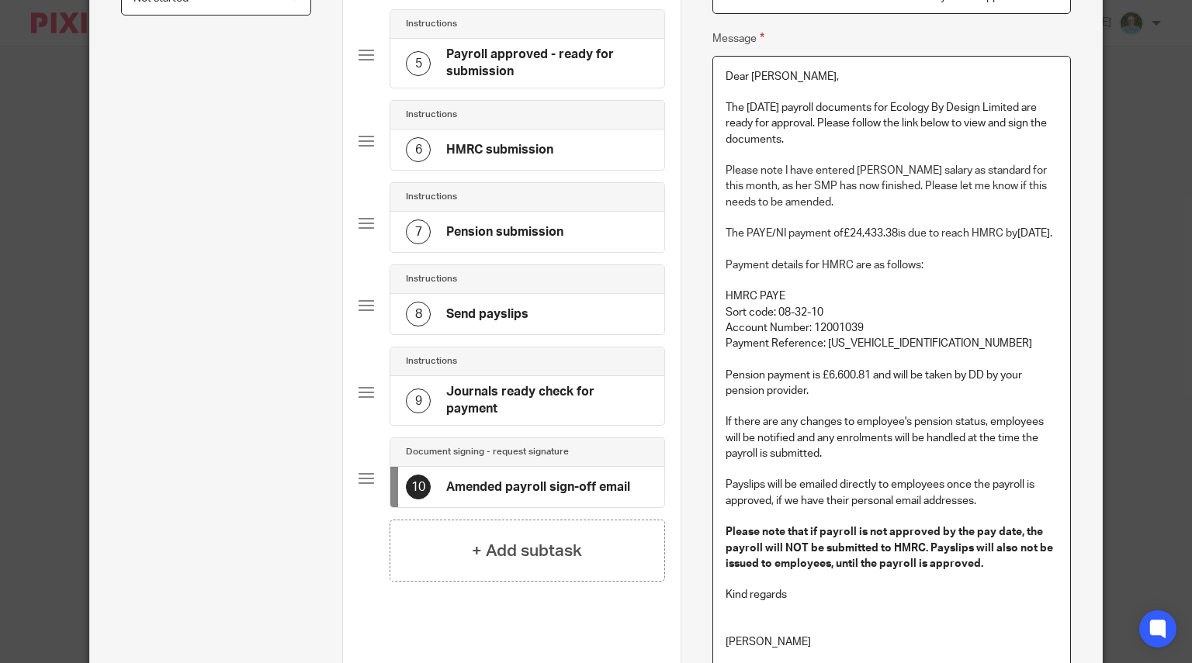
click at [740, 105] on p "The August 2025 payroll documents for Ecology By Design Limited are ready for a…" at bounding box center [892, 123] width 332 height 47
click at [904, 147] on p at bounding box center [892, 155] width 332 height 16
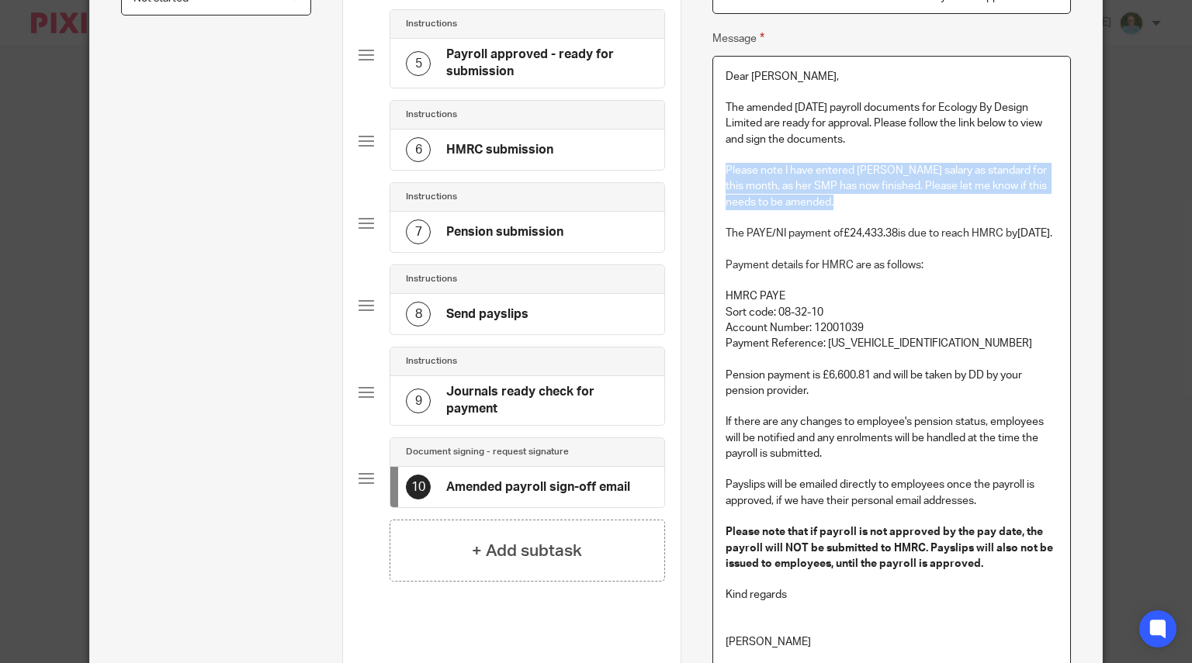
drag, startPoint x: 857, startPoint y: 203, endPoint x: 718, endPoint y: 168, distance: 143.2
click at [718, 168] on div "Dear Ben, The amended August 2025 payroll documents for Ecology By Design Limit…" at bounding box center [891, 363] width 357 height 613
click at [848, 168] on span "Please note I have entered Anna Spence's salary as standard for this month, as …" at bounding box center [888, 186] width 324 height 43
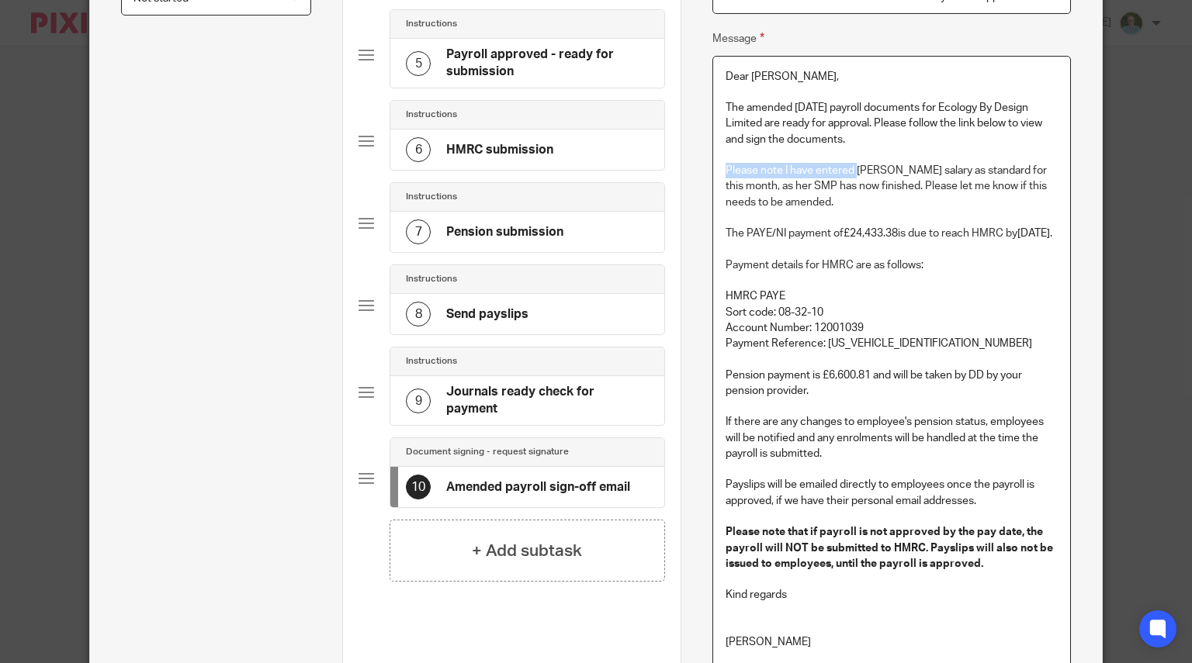
drag, startPoint x: 849, startPoint y: 166, endPoint x: 720, endPoint y: 168, distance: 128.8
click at [726, 168] on span "Please note I have entered Anna Spence's salary as standard for this month, as …" at bounding box center [888, 186] width 324 height 43
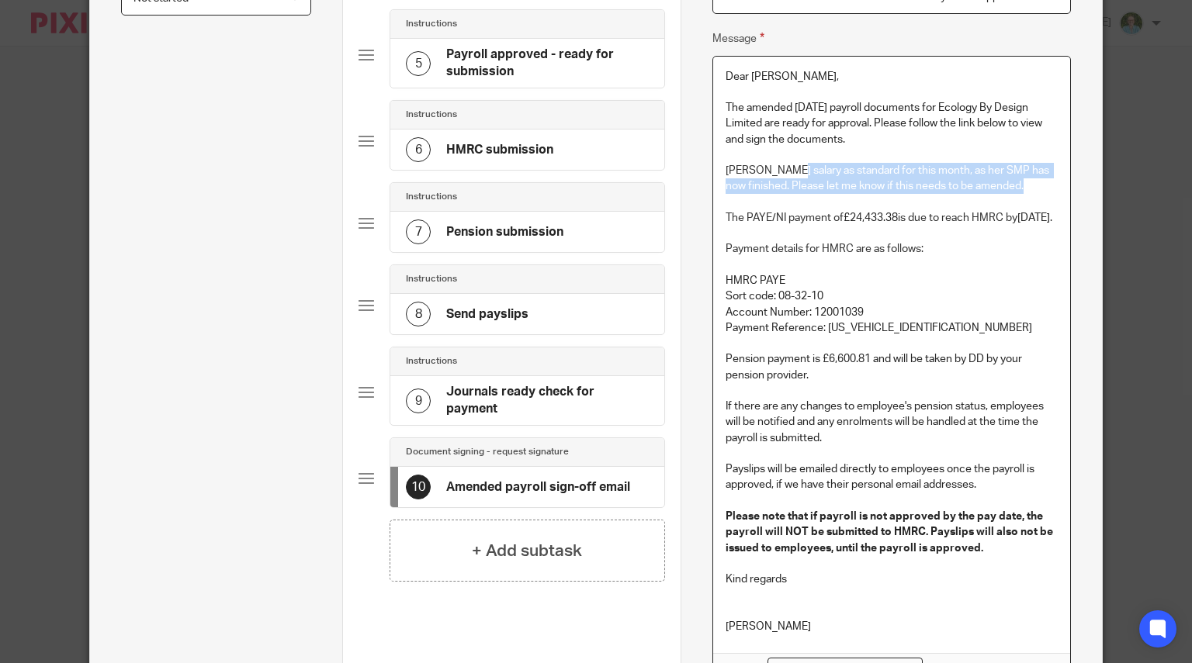
drag, startPoint x: 1029, startPoint y: 189, endPoint x: 786, endPoint y: 162, distance: 244.3
click at [786, 163] on p "Anna Spence's salary as standard for this month, as her SMP has now finished. P…" at bounding box center [892, 179] width 332 height 32
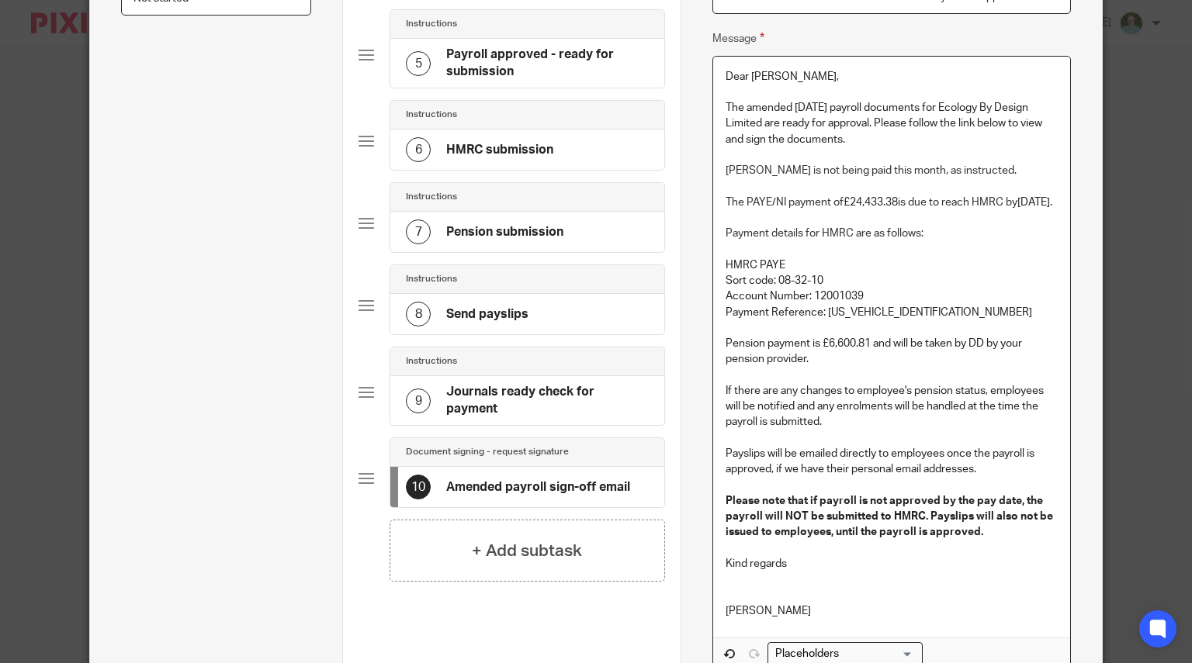
click at [862, 223] on p at bounding box center [892, 218] width 332 height 16
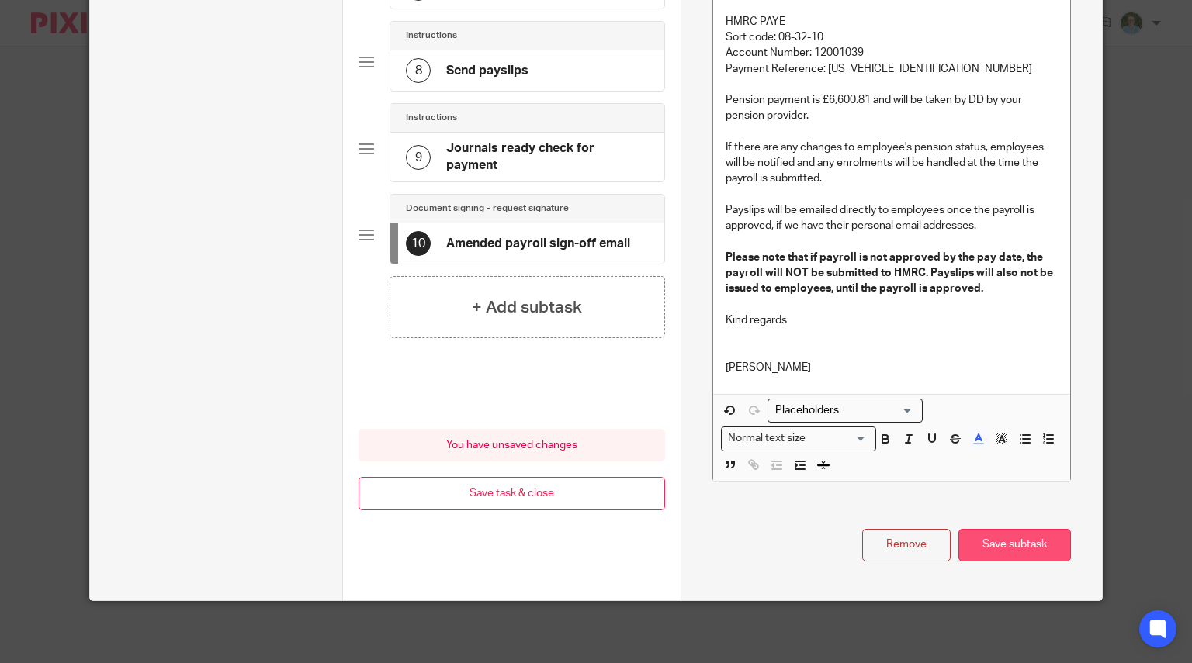
click at [994, 539] on button "Save subtask" at bounding box center [1014, 545] width 113 height 33
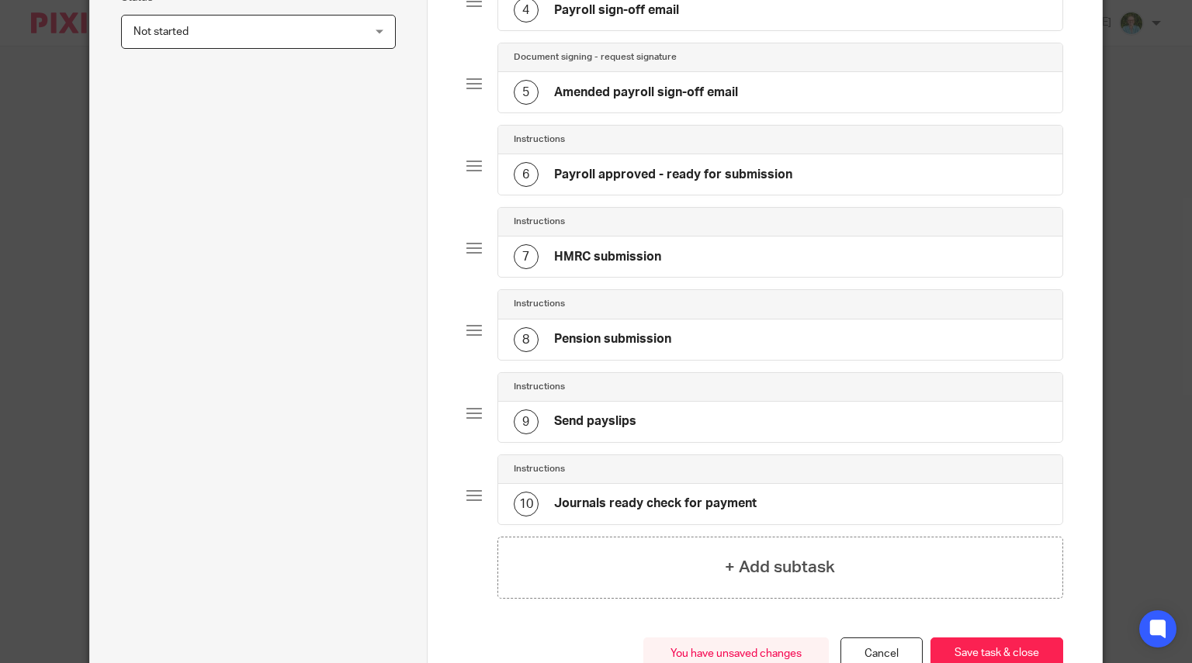
scroll to position [567, 0]
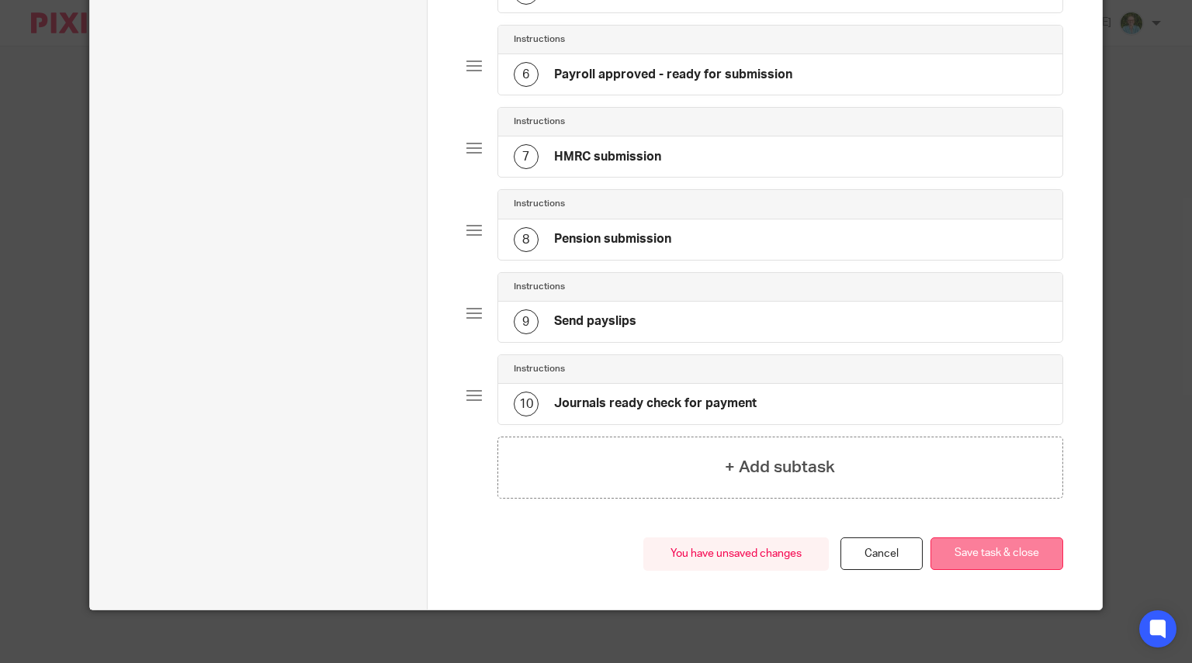
click at [998, 549] on button "Save task & close" at bounding box center [996, 554] width 133 height 33
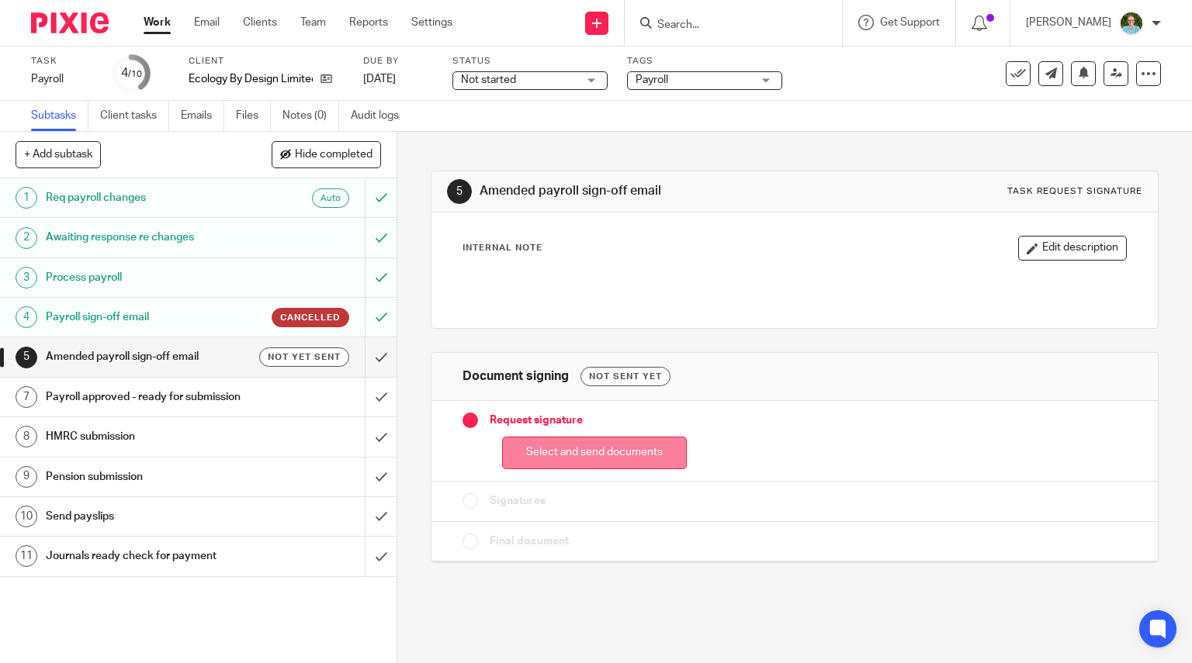
click at [537, 450] on button "Select and send documents" at bounding box center [594, 453] width 185 height 33
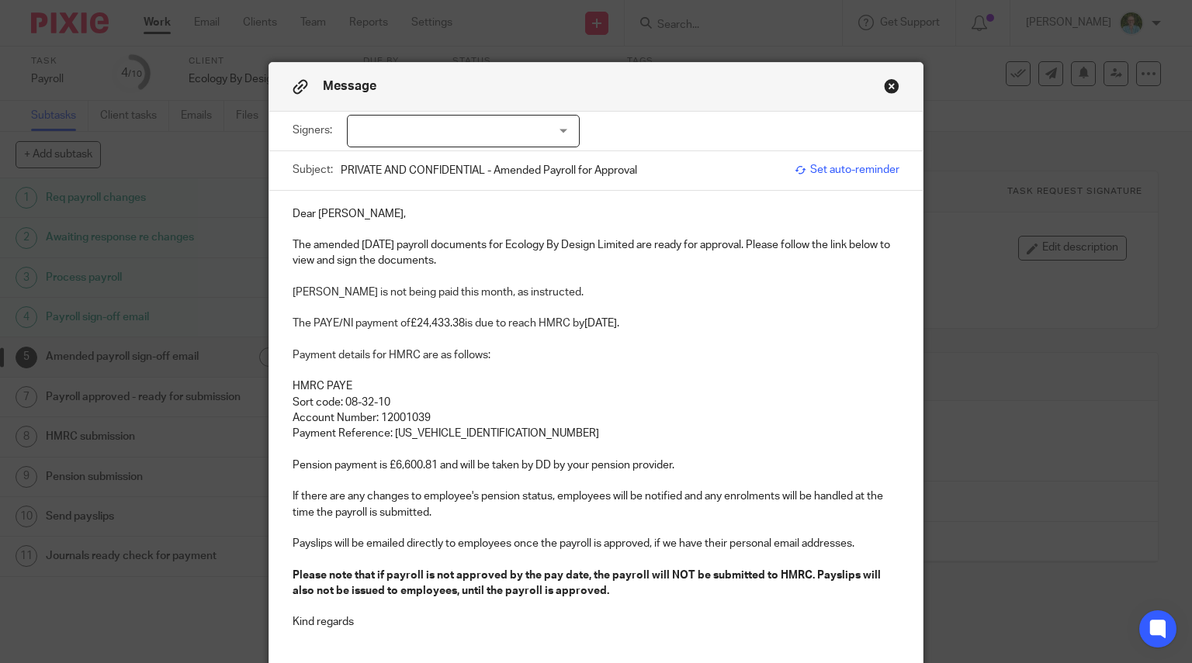
click at [452, 126] on div at bounding box center [463, 131] width 233 height 33
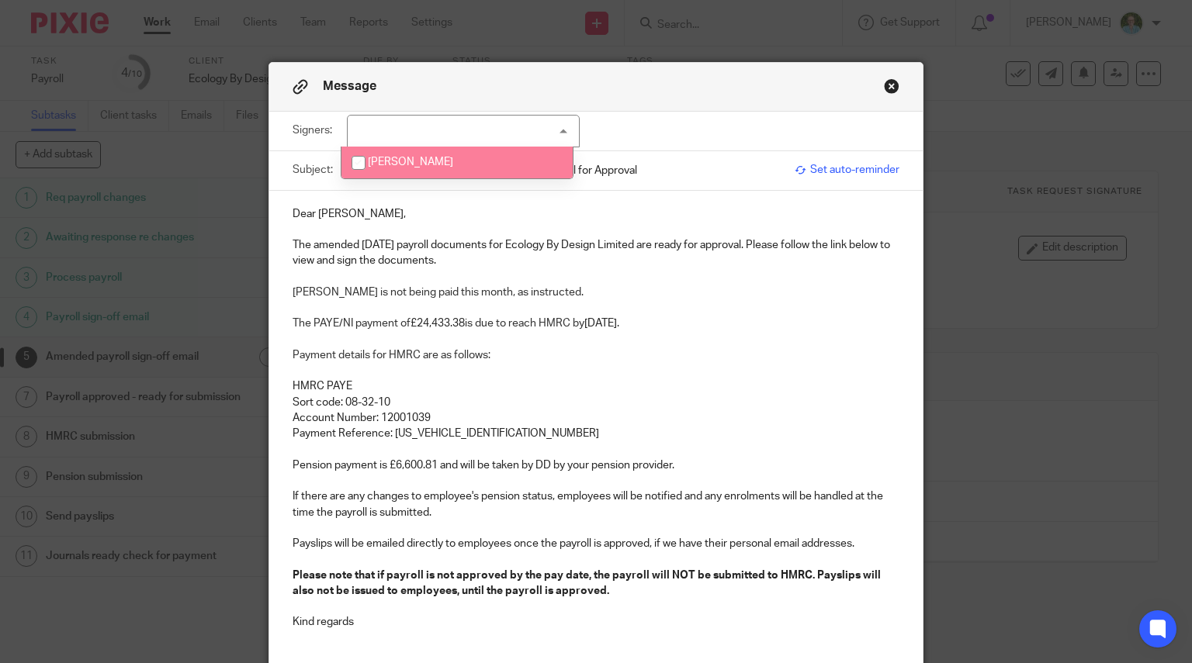
drag, startPoint x: 425, startPoint y: 151, endPoint x: 351, endPoint y: 212, distance: 96.0
click at [424, 153] on li "Benjamin Gardner" at bounding box center [456, 163] width 231 height 32
checkbox input "true"
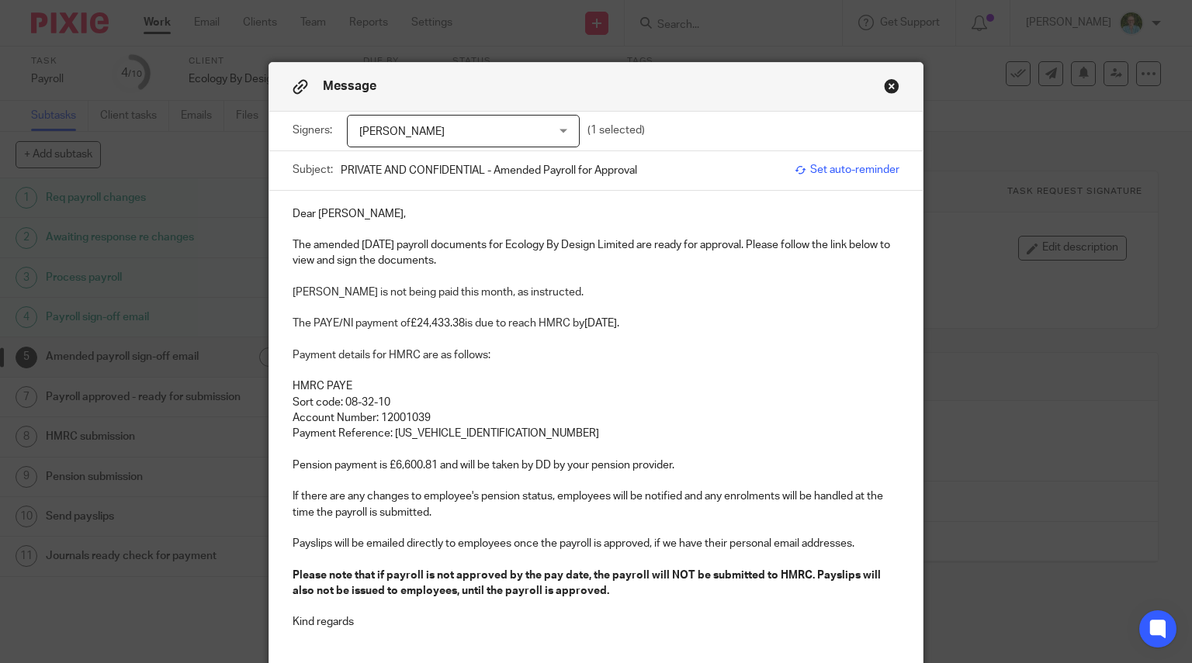
click at [315, 239] on p "The amended [DATE] payroll documents for Ecology By Design Limited are ready fo…" at bounding box center [597, 253] width 608 height 32
click at [309, 325] on span "The PAYE/NI payment of" at bounding box center [352, 323] width 118 height 11
drag, startPoint x: 500, startPoint y: 324, endPoint x: 458, endPoint y: 331, distance: 43.2
click at [458, 331] on p "The revised PAYE/NI payment of £24,433.38 is due to reach HMRC by 22nd Septembe…" at bounding box center [597, 324] width 608 height 16
click at [657, 371] on p at bounding box center [597, 371] width 608 height 16
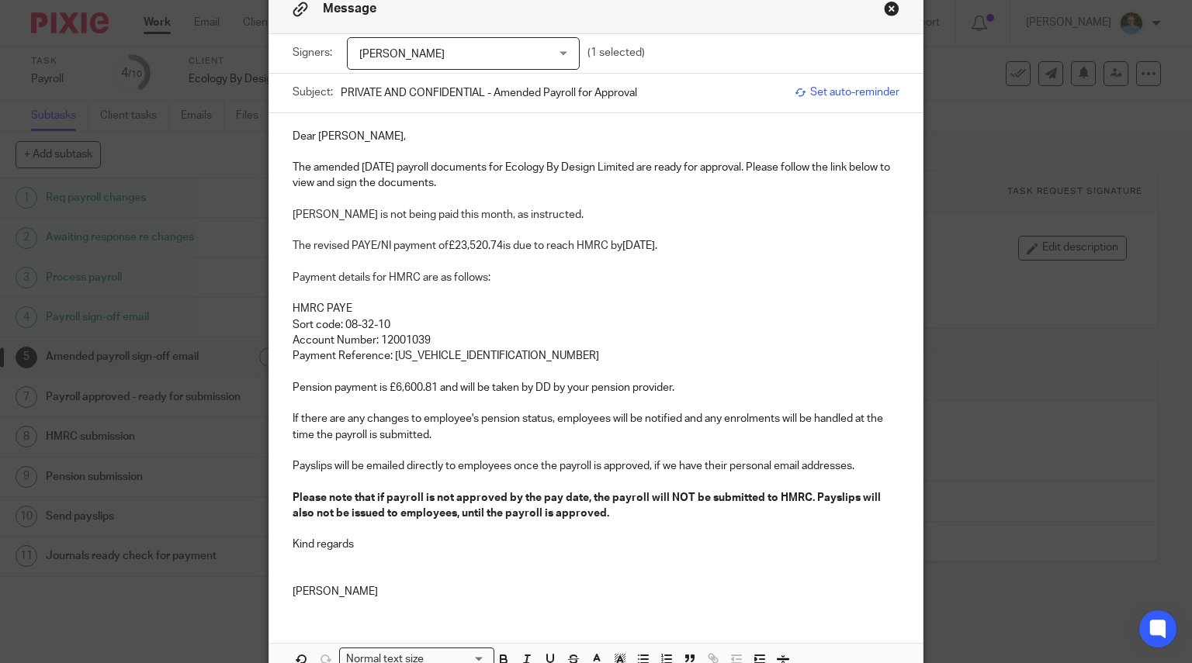
scroll to position [155, 0]
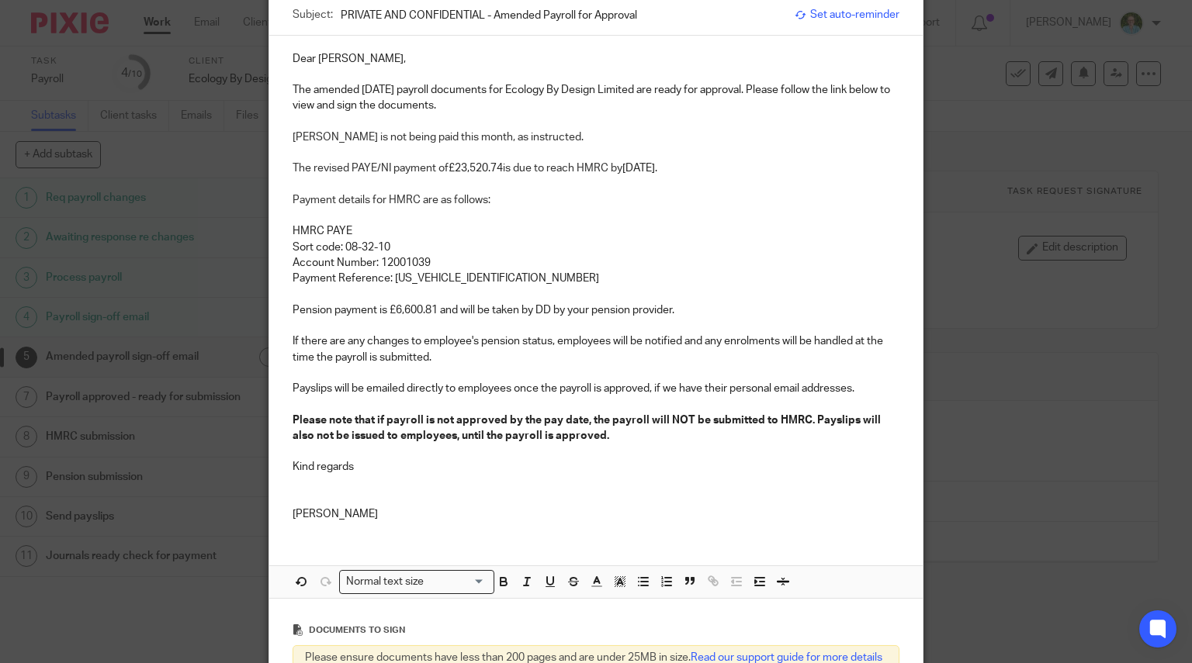
click at [284, 310] on div "Dear Ben, The amended August 2025 payroll documents for Ecology By Design Limit…" at bounding box center [596, 285] width 654 height 499
click at [452, 307] on p "The amended pension payment is £6,600.81 and will be taken by DD by your pensio…" at bounding box center [597, 311] width 608 height 16
click at [528, 312] on p "The amended pension payment of £6,600.81 and will be taken by DD by your pensio…" at bounding box center [597, 311] width 608 height 16
click at [614, 343] on p "If there are any changes to employee's pension status, employees will be notifi…" at bounding box center [597, 350] width 608 height 32
click at [504, 310] on p "The amended pension payment of £6,600.81 6,384.96 will be taken by DD by your p…" at bounding box center [597, 311] width 608 height 16
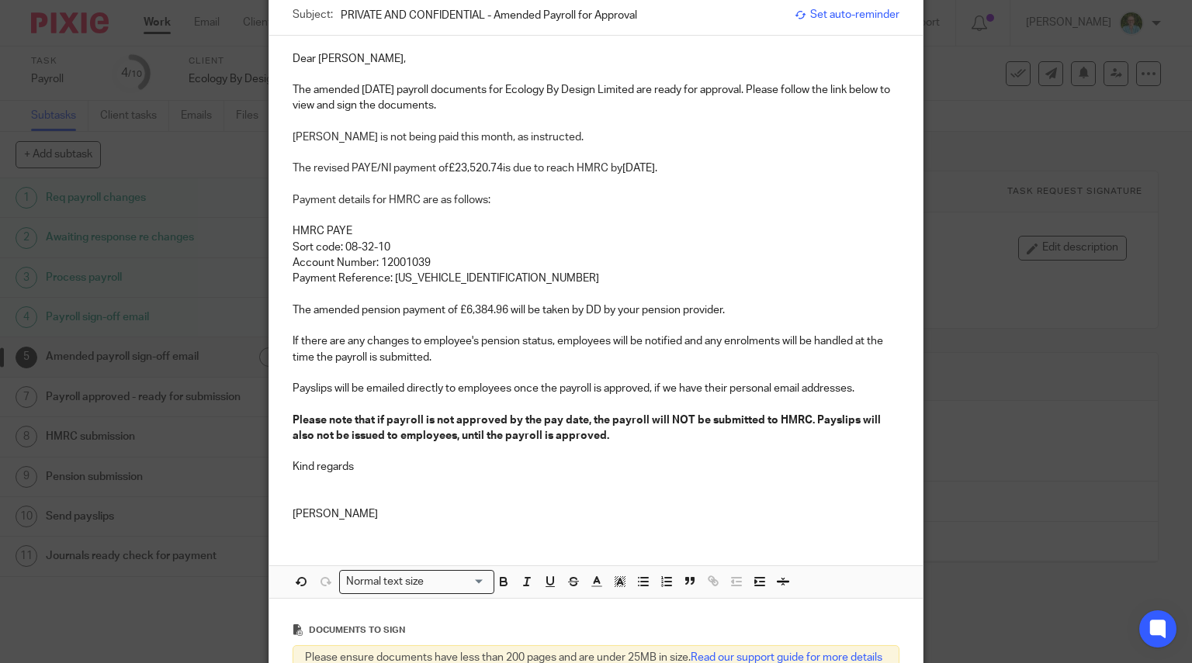
click at [498, 400] on p at bounding box center [597, 405] width 608 height 16
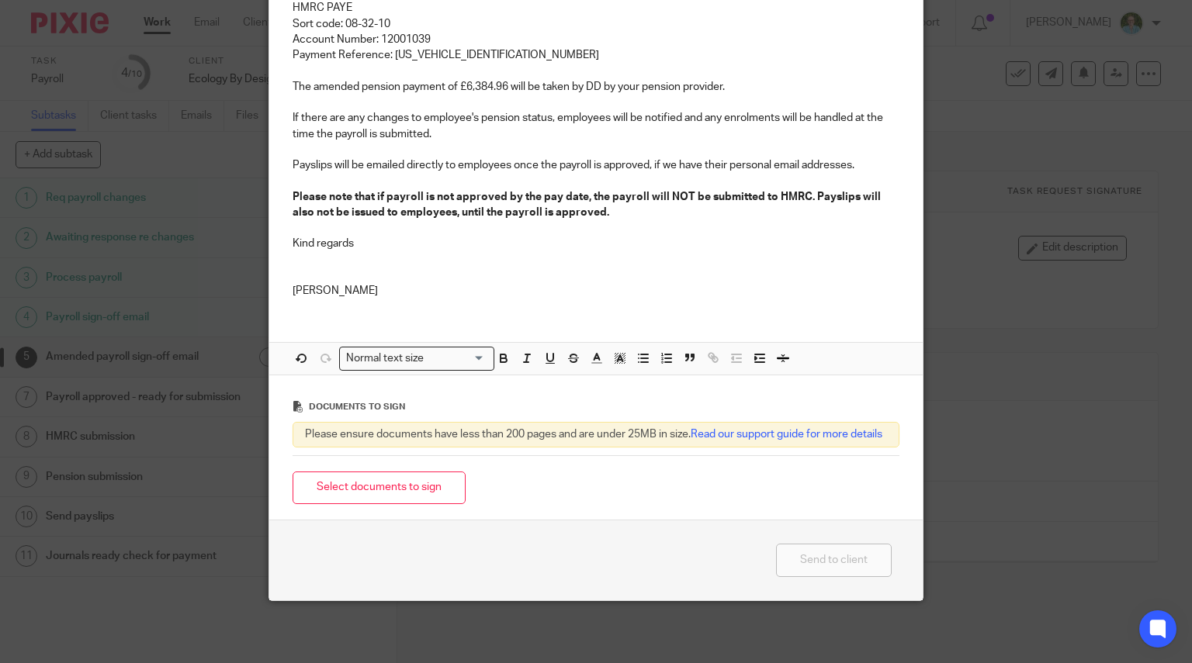
scroll to position [390, 0]
click at [399, 485] on button "Select documents to sign" at bounding box center [379, 488] width 173 height 33
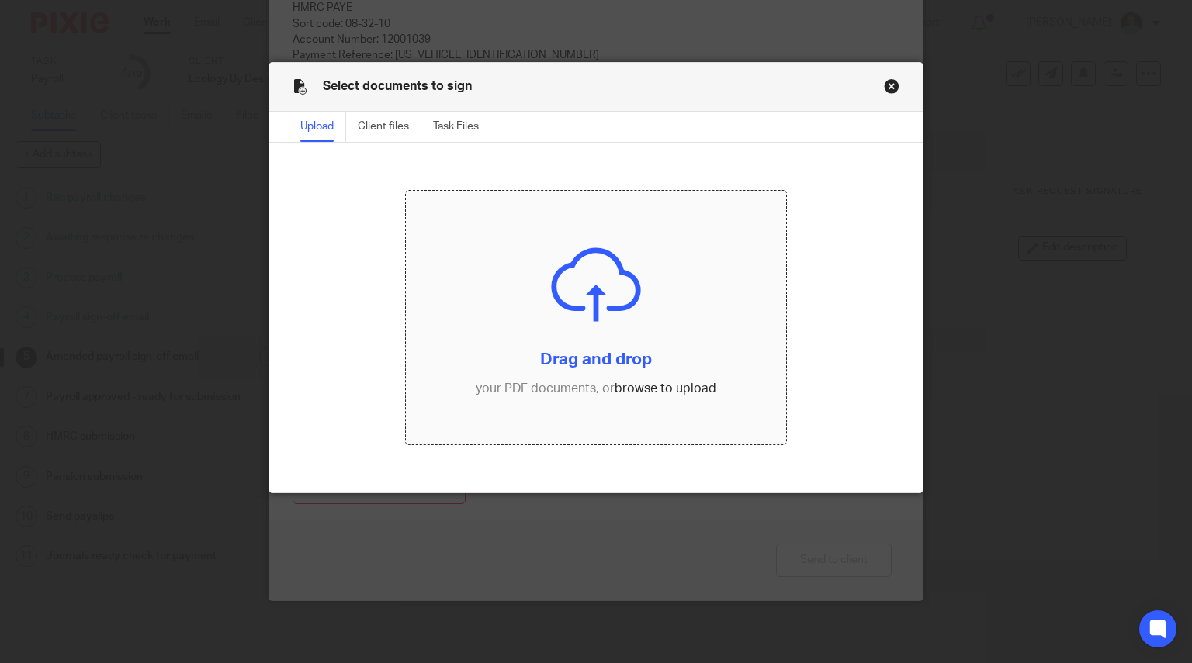
click at [624, 320] on input "file" at bounding box center [596, 318] width 380 height 254
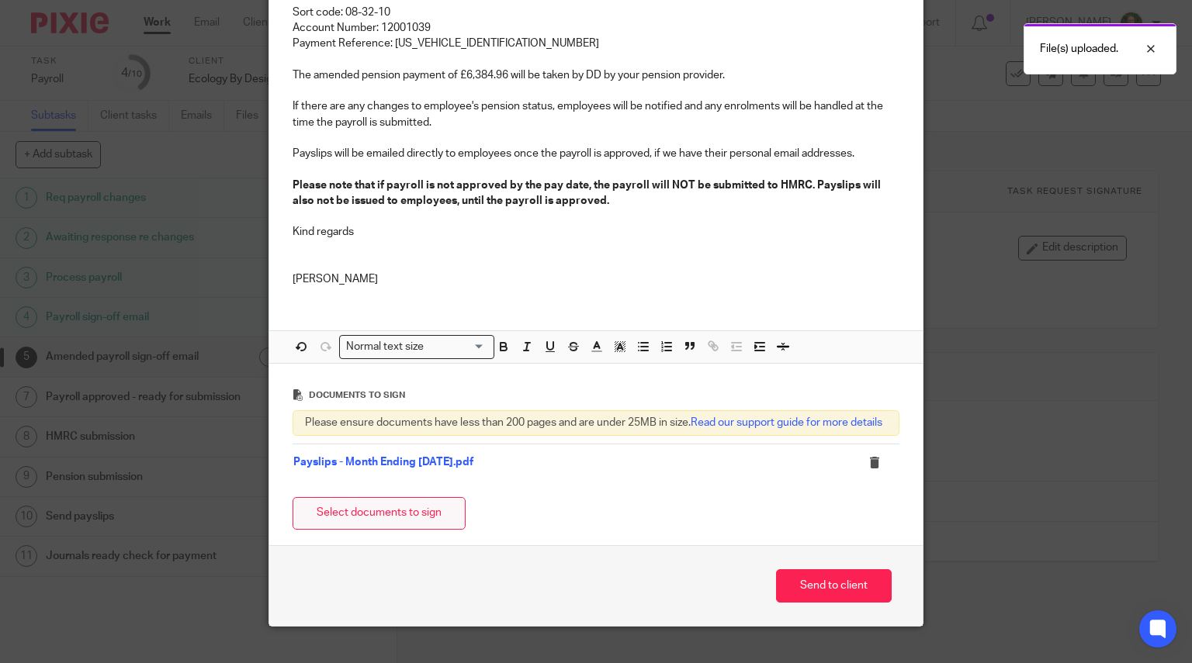
click at [368, 527] on button "Select documents to sign" at bounding box center [379, 513] width 173 height 33
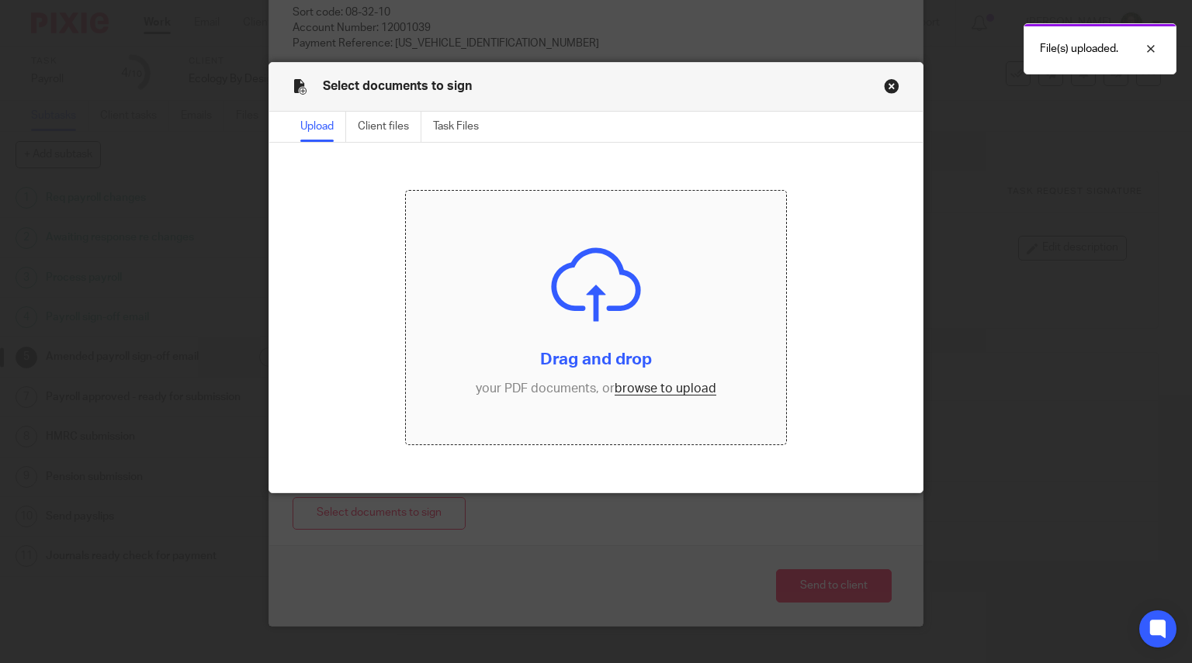
click at [605, 347] on input "file" at bounding box center [596, 318] width 380 height 254
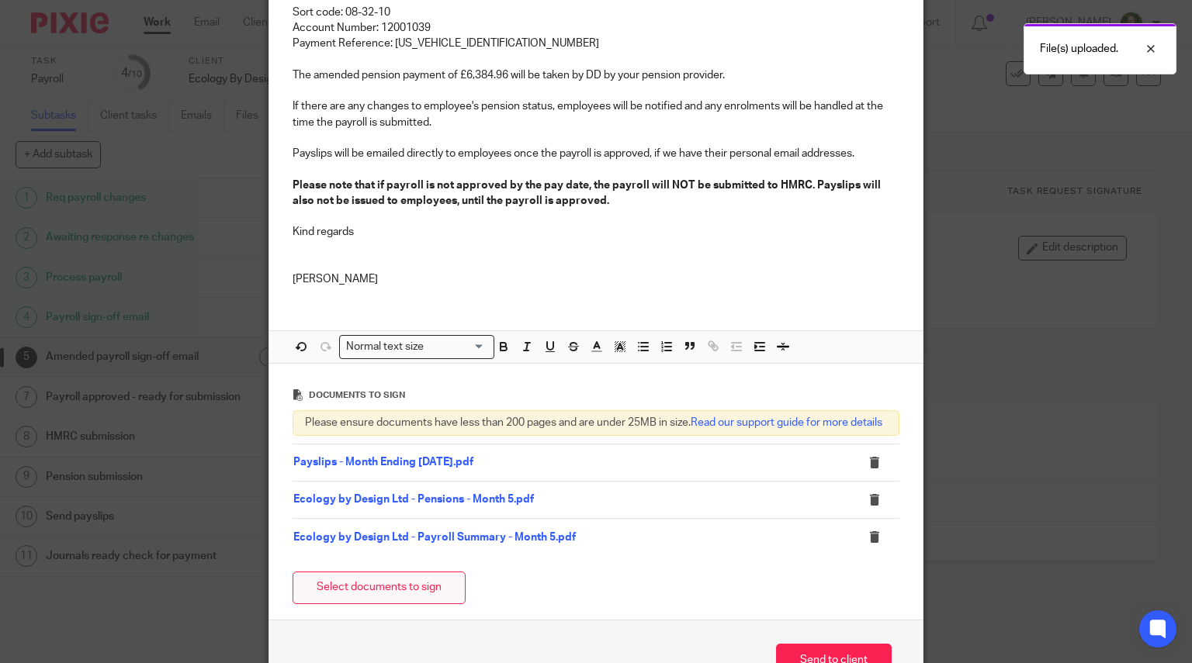
click at [431, 597] on button "Select documents to sign" at bounding box center [379, 588] width 173 height 33
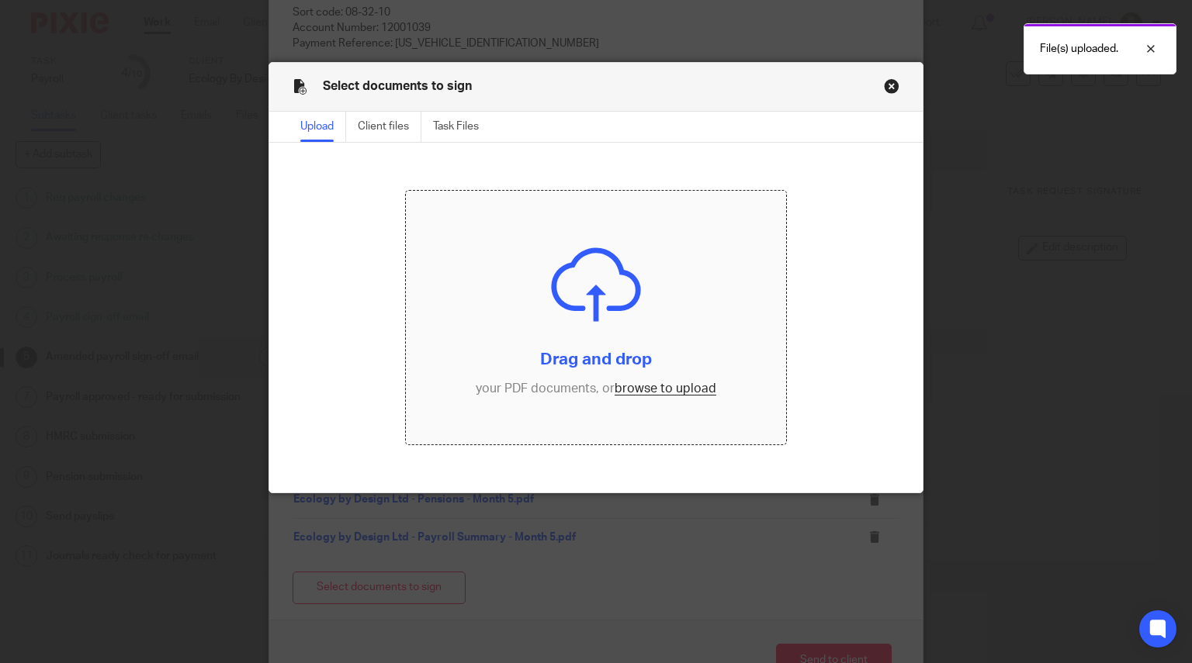
click at [627, 289] on input "file" at bounding box center [596, 318] width 380 height 254
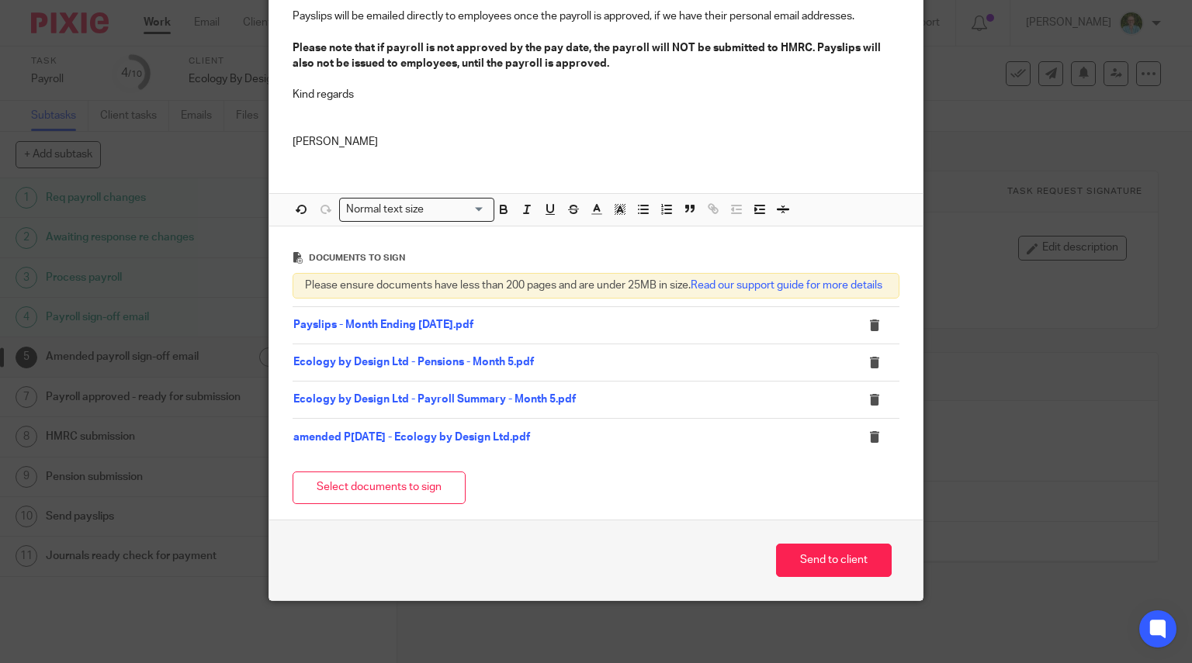
scroll to position [539, 0]
click at [801, 559] on button "Send to client" at bounding box center [834, 560] width 116 height 33
